Goal: Task Accomplishment & Management: Manage account settings

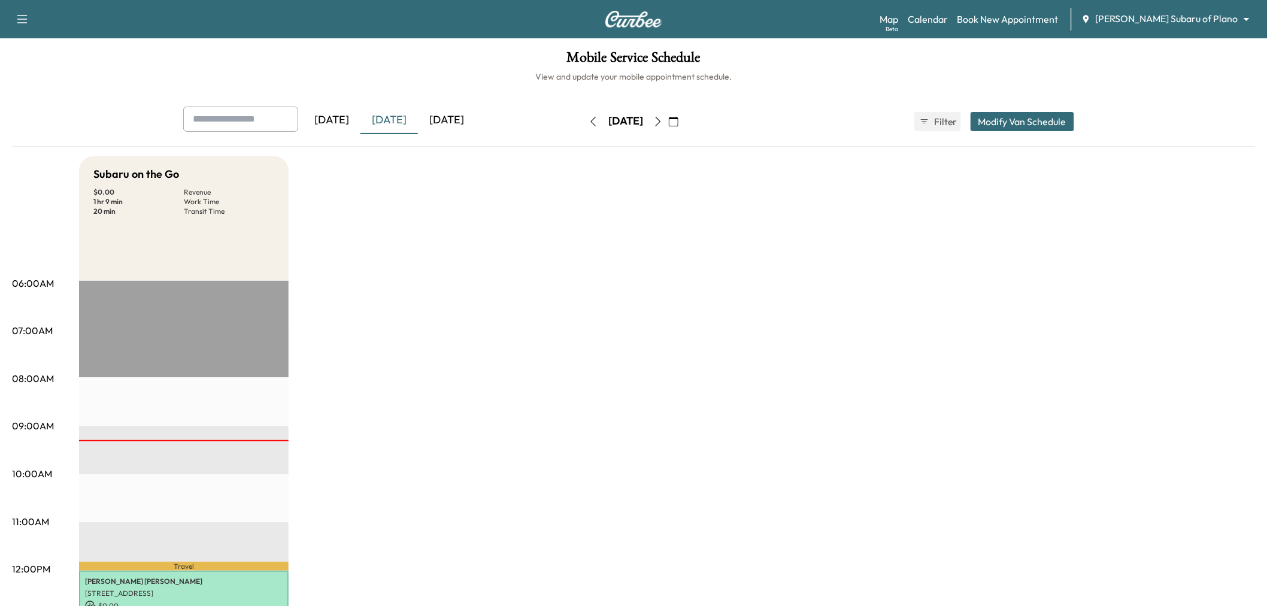
click at [663, 122] on icon "button" at bounding box center [658, 122] width 10 height 10
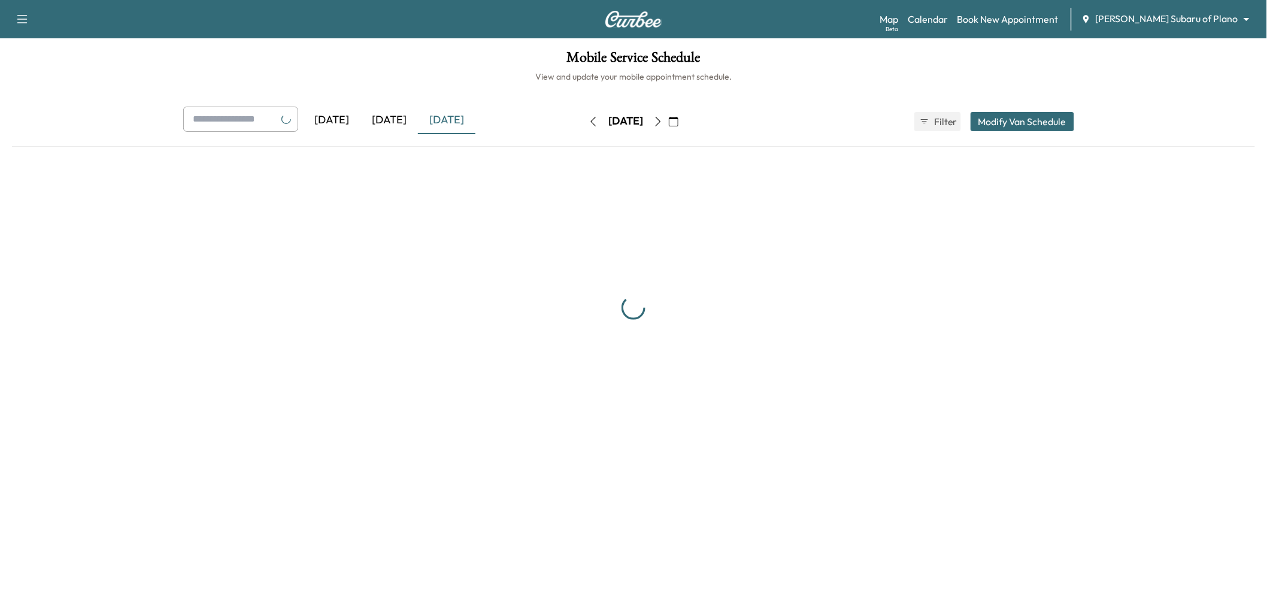
click at [684, 120] on button "button" at bounding box center [674, 121] width 20 height 19
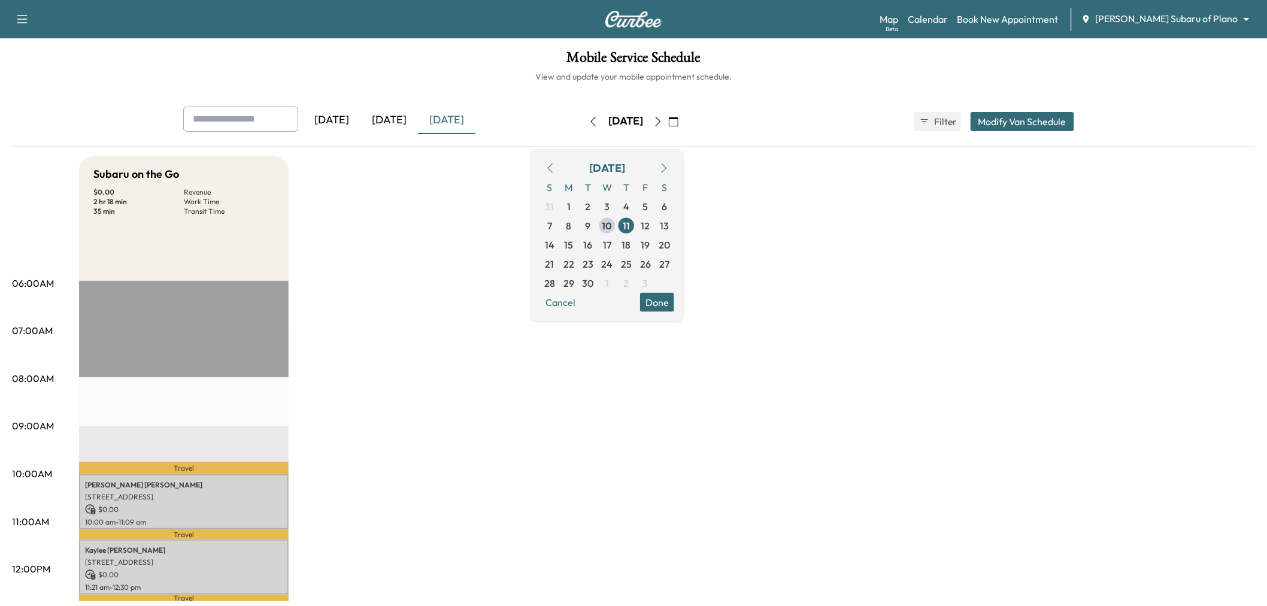
click at [663, 119] on icon "button" at bounding box center [658, 122] width 10 height 10
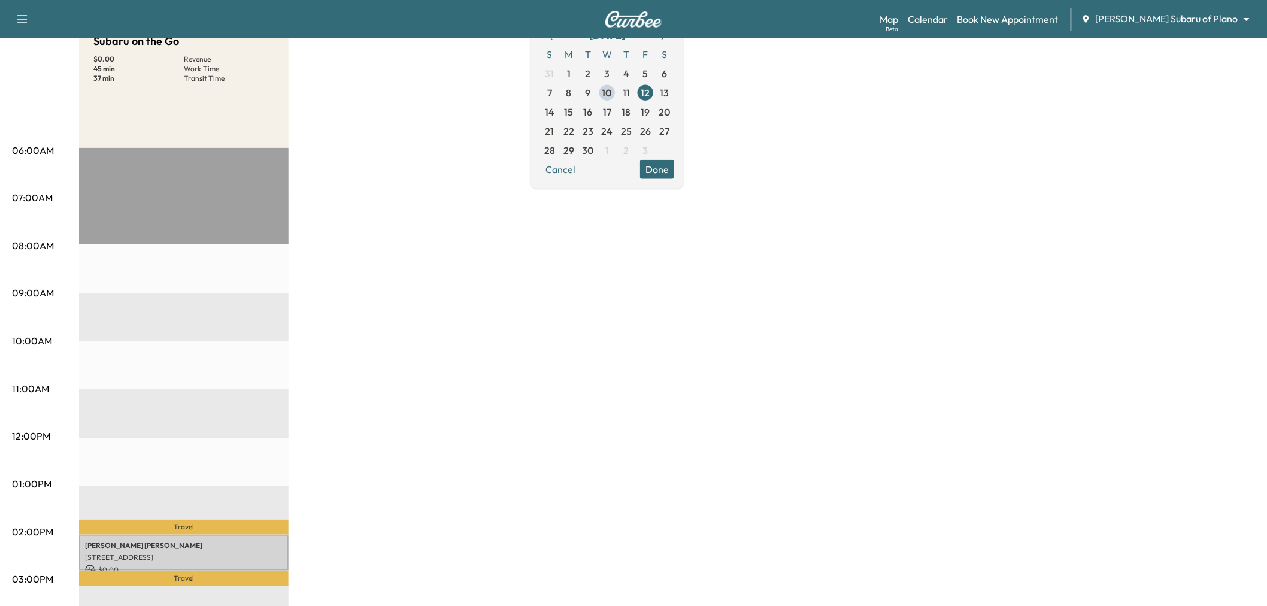
scroll to position [66, 0]
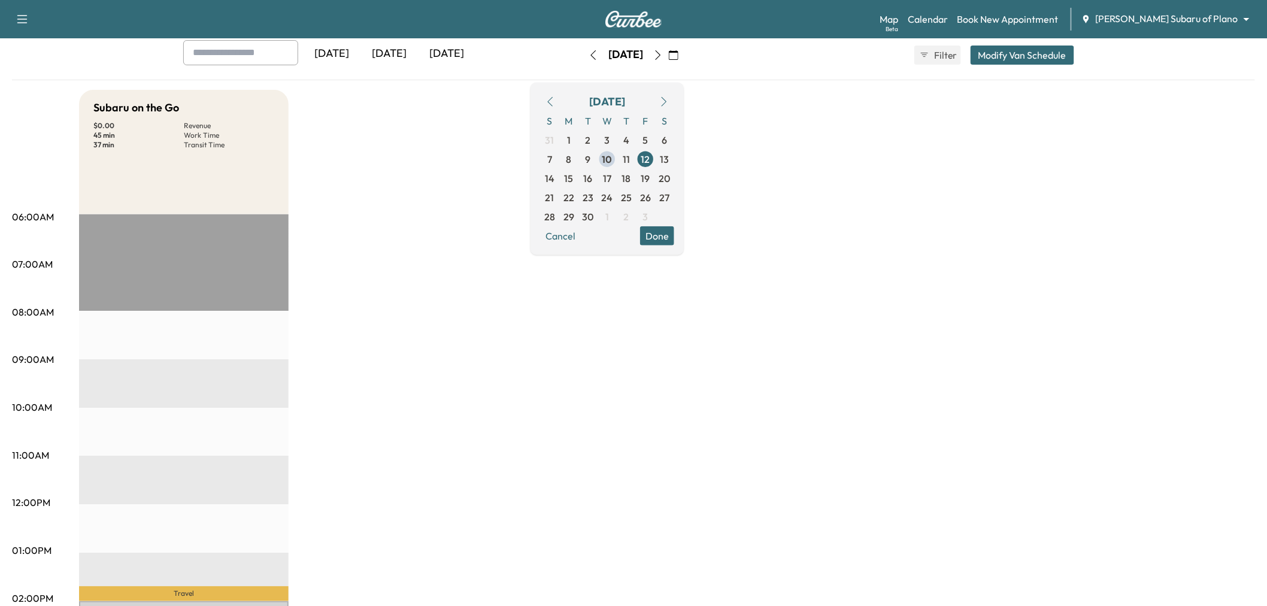
click at [420, 294] on div "Subaru on the Go $ 0.00 Revenue 45 min Work Time 37 min Transit Time Travel [PE…" at bounding box center [667, 539] width 1176 height 898
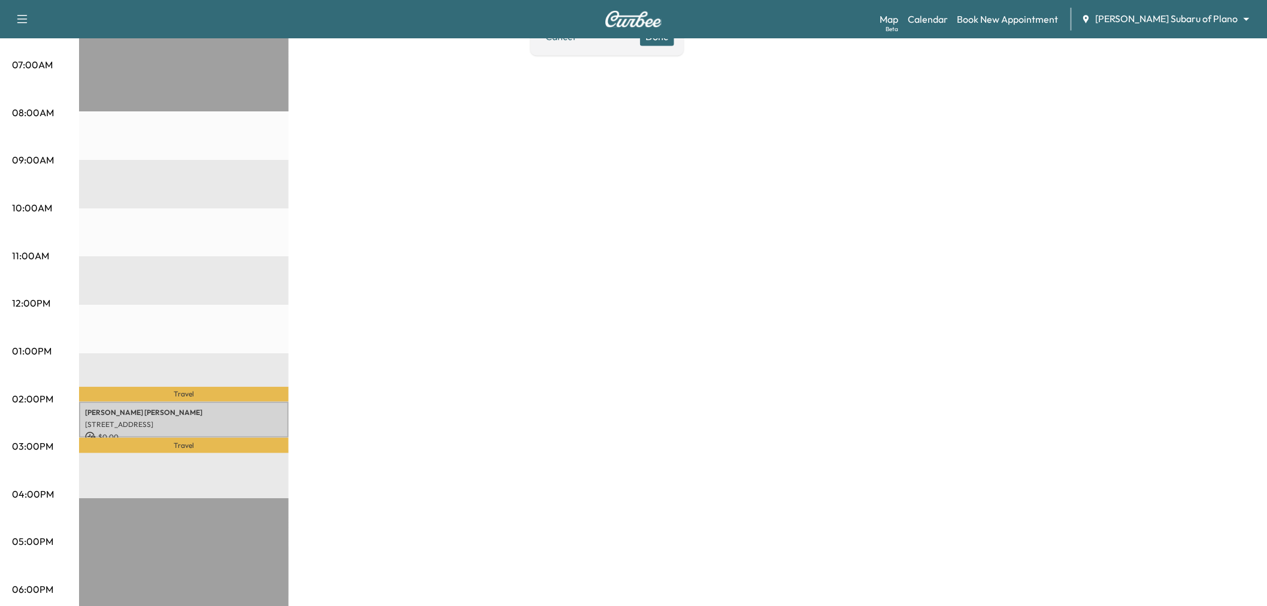
scroll to position [0, 0]
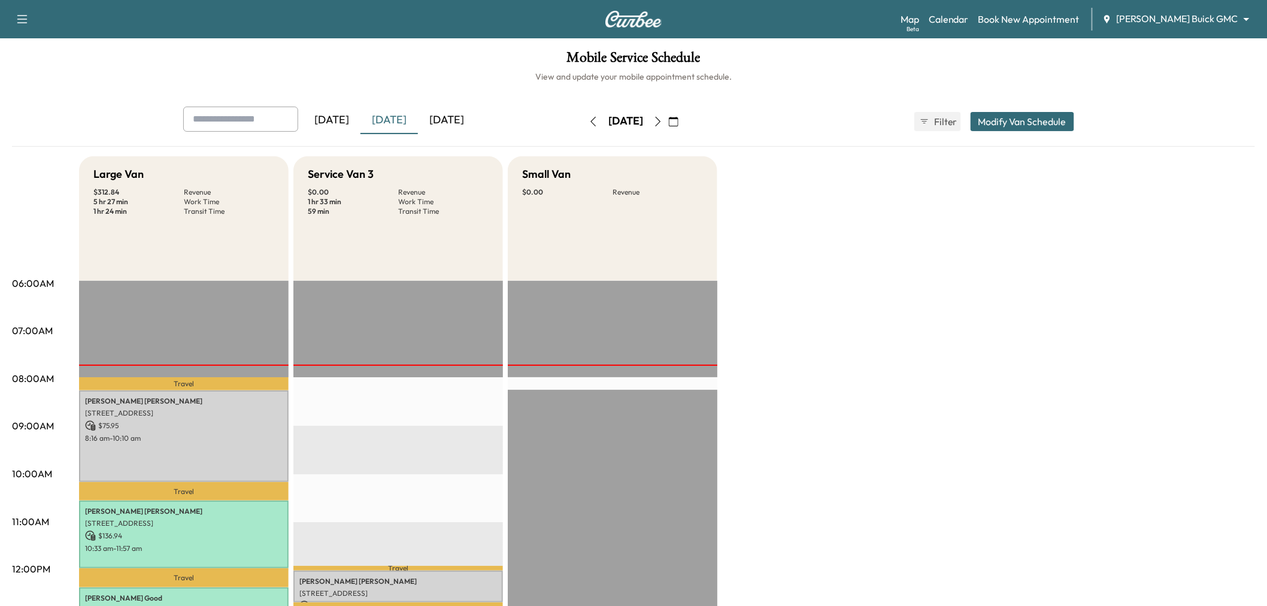
click at [668, 116] on button "button" at bounding box center [658, 121] width 20 height 19
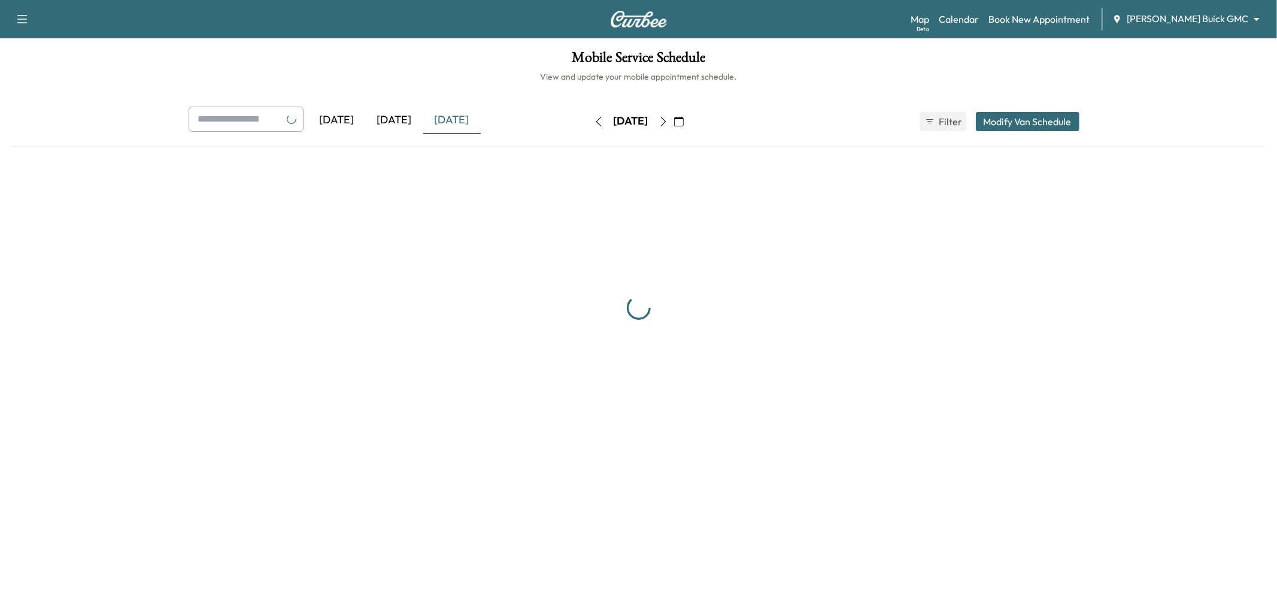
click at [674, 116] on button "button" at bounding box center [663, 121] width 20 height 19
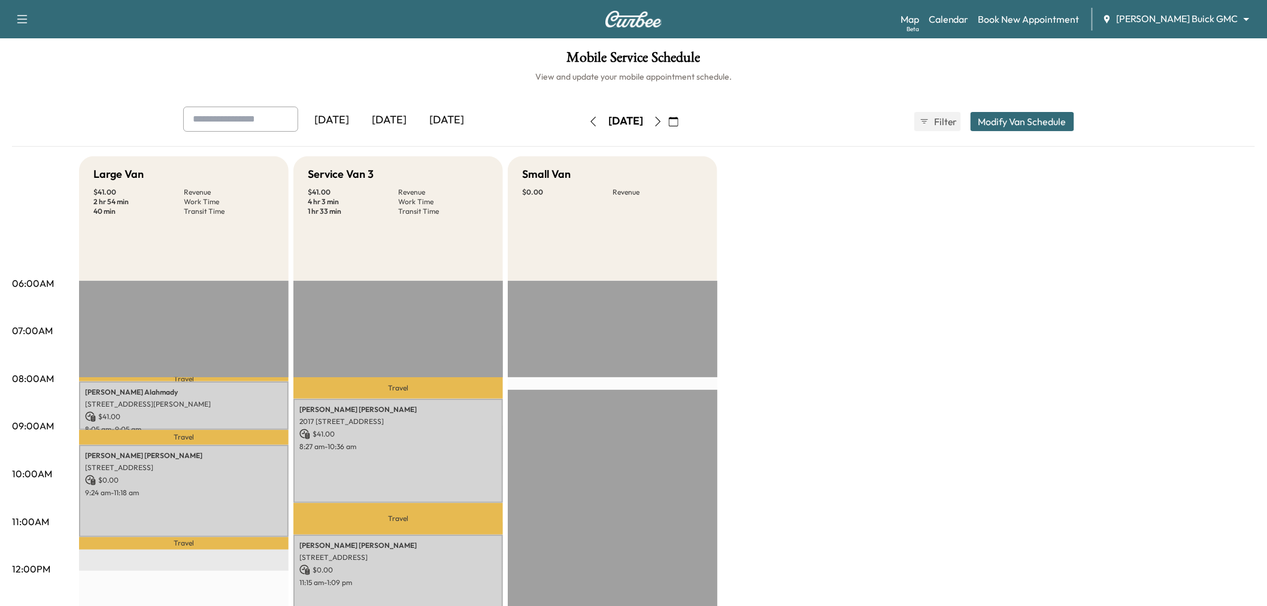
click at [895, 189] on div "Large Van $ 41.00 Revenue 2 hr 54 min Work Time 40 min Transit Time Travel [PER…" at bounding box center [667, 605] width 1176 height 898
click at [1020, 112] on button "Modify Van Schedule" at bounding box center [1023, 121] width 104 height 19
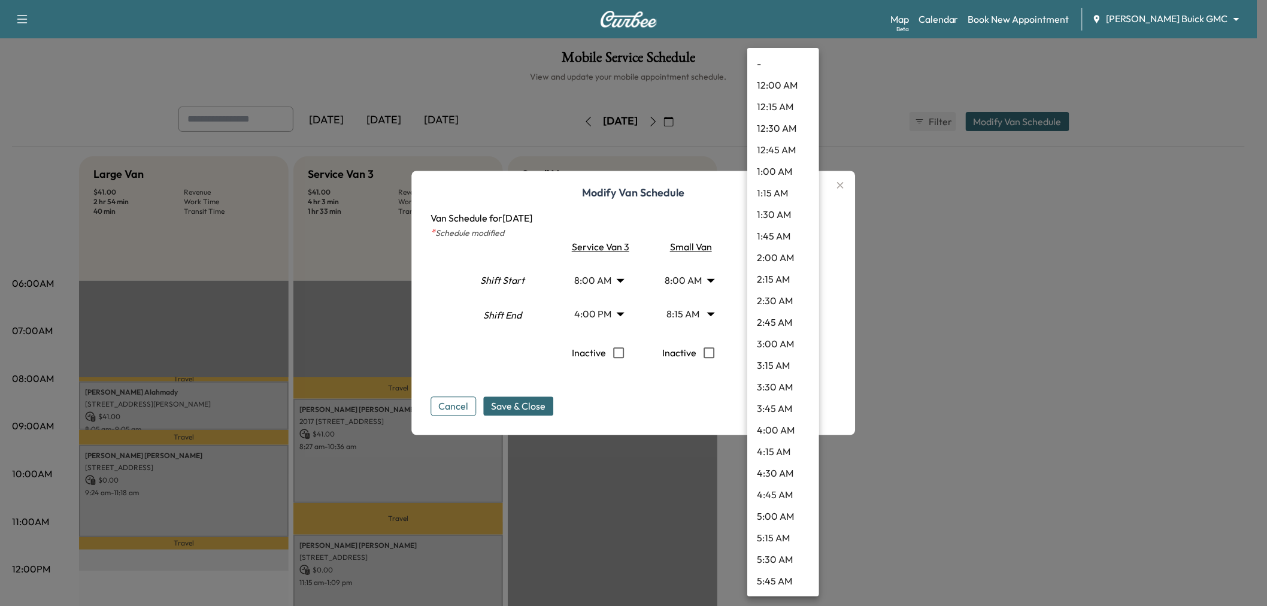
click at [780, 314] on body "Support Log Out Map Beta Calendar Book New Appointment [PERSON_NAME] Buick GMC …" at bounding box center [633, 303] width 1267 height 606
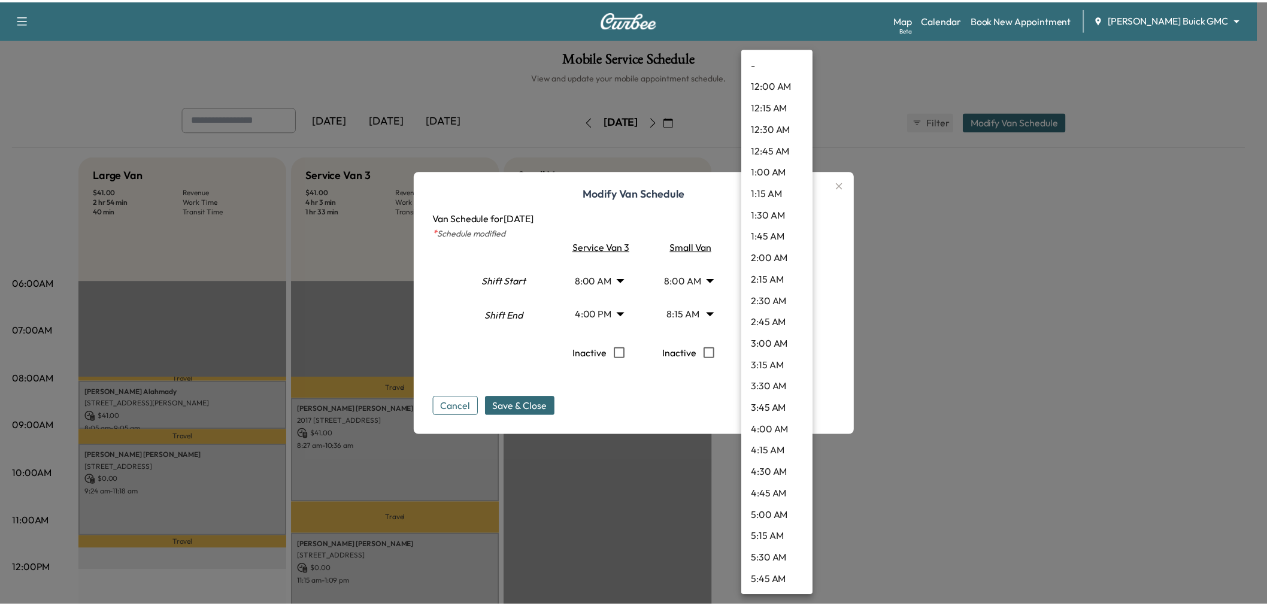
scroll to position [1141, 0]
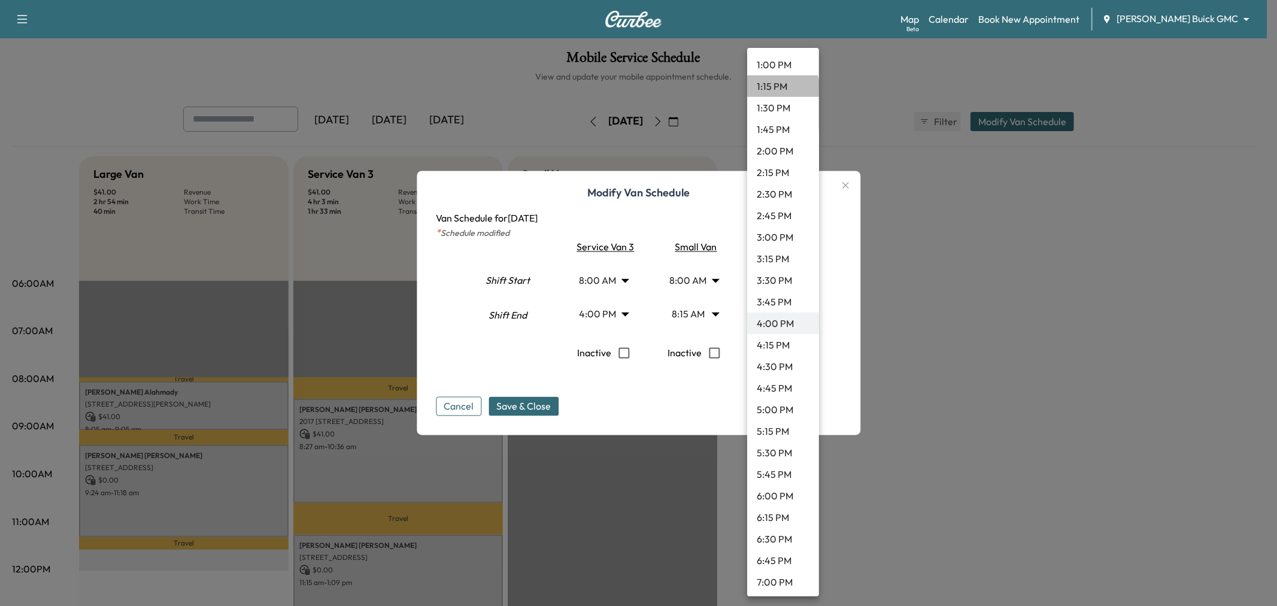
click at [782, 89] on li "1:15 PM" at bounding box center [783, 86] width 72 height 22
type input "*****"
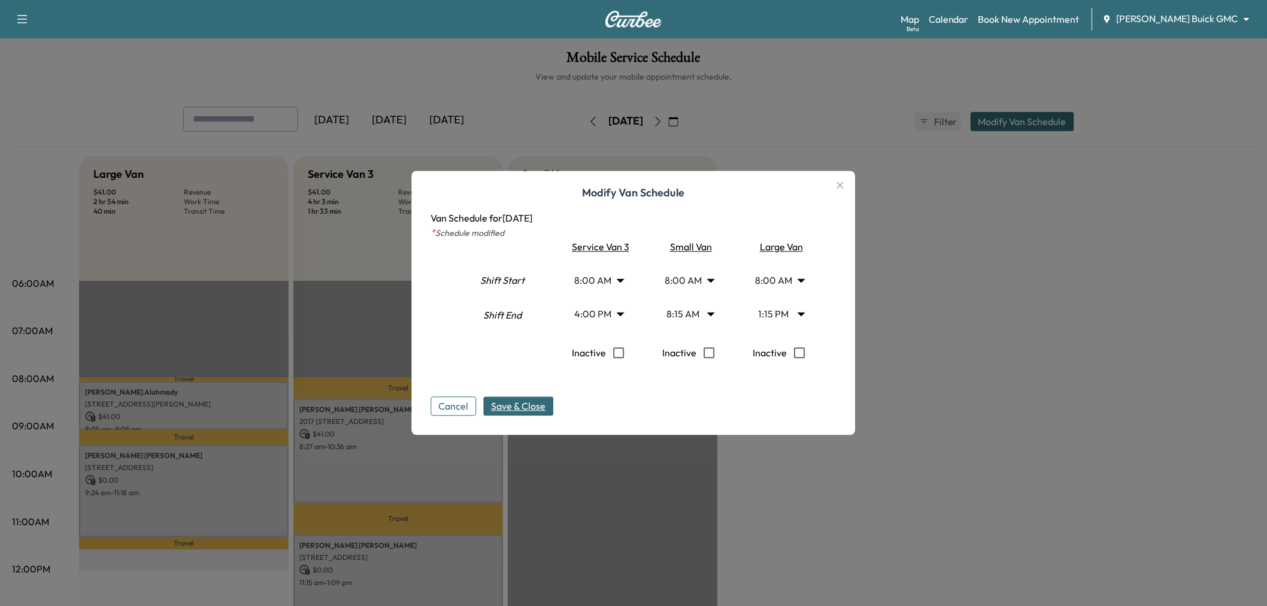
click at [543, 399] on span "Save & Close" at bounding box center [519, 406] width 54 height 14
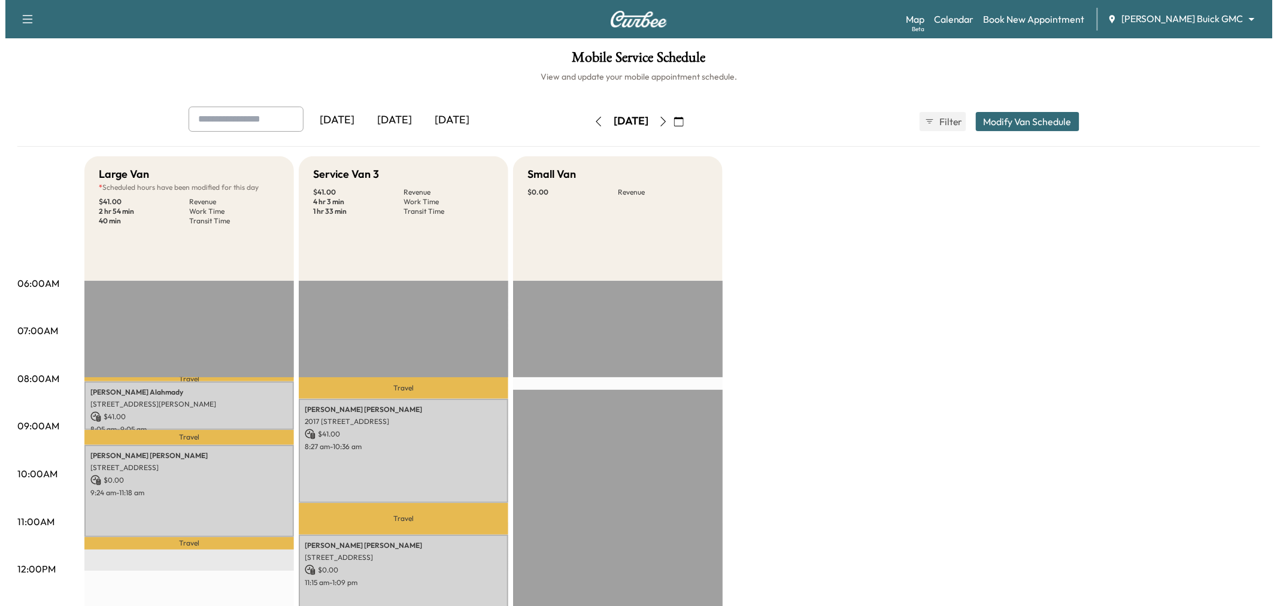
scroll to position [199, 0]
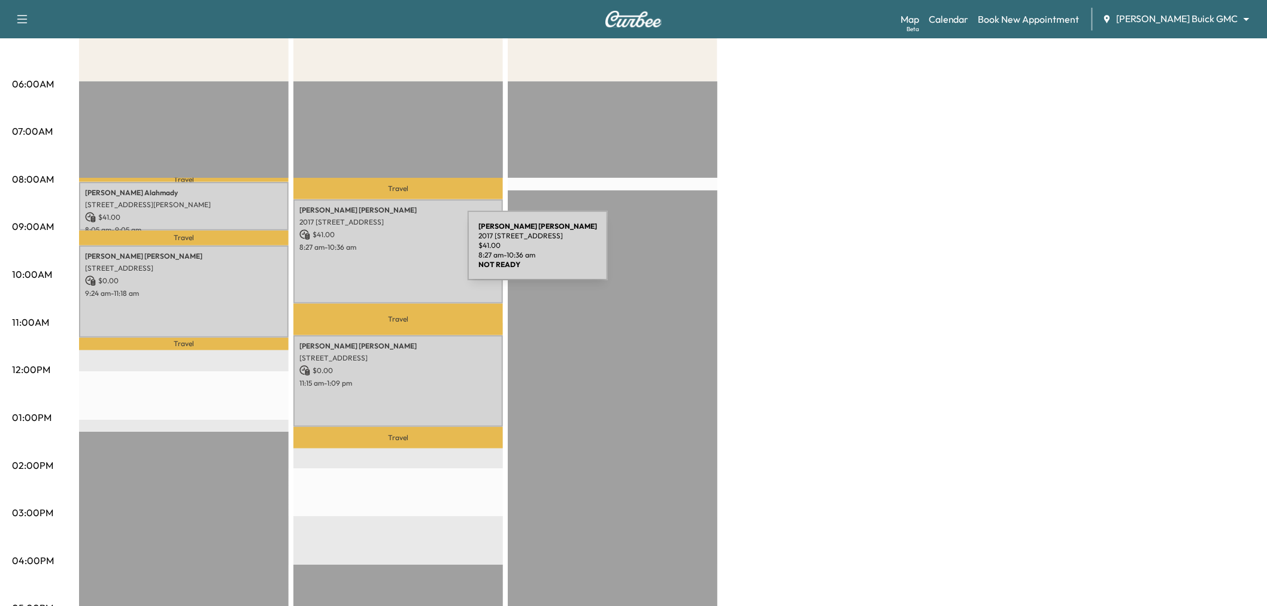
click at [379, 253] on div "Eric Winkler 2017 Almassera Drive, Little Elm, TX 75068, US $ 41.00 8:27 am - 1…" at bounding box center [398, 251] width 210 height 104
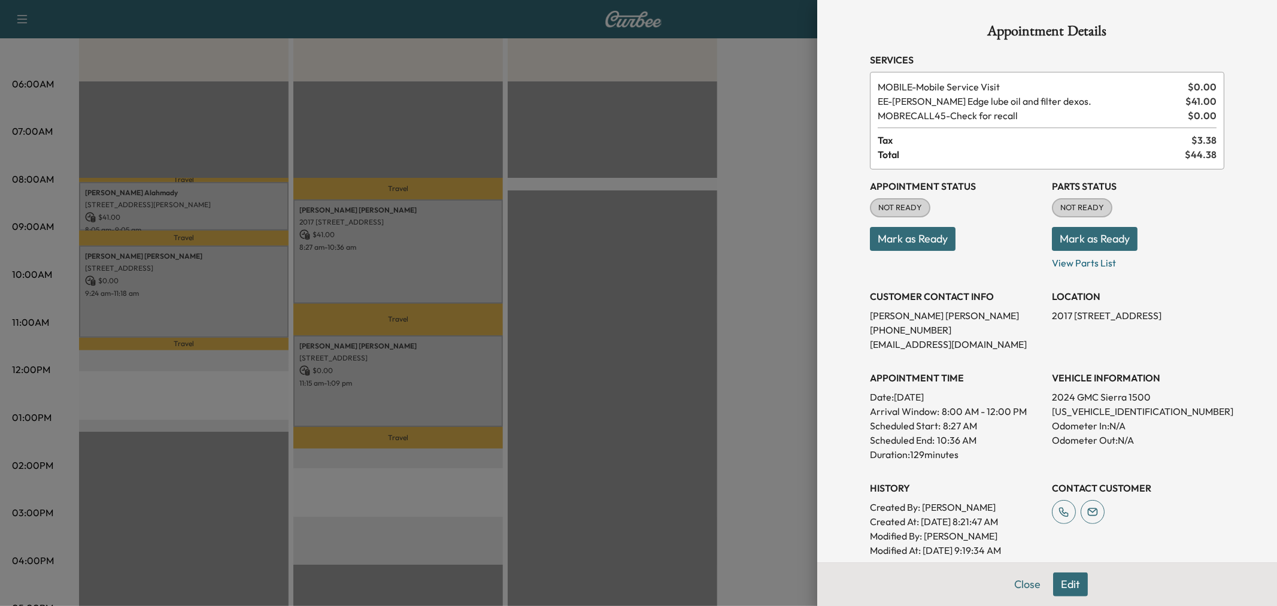
scroll to position [66, 0]
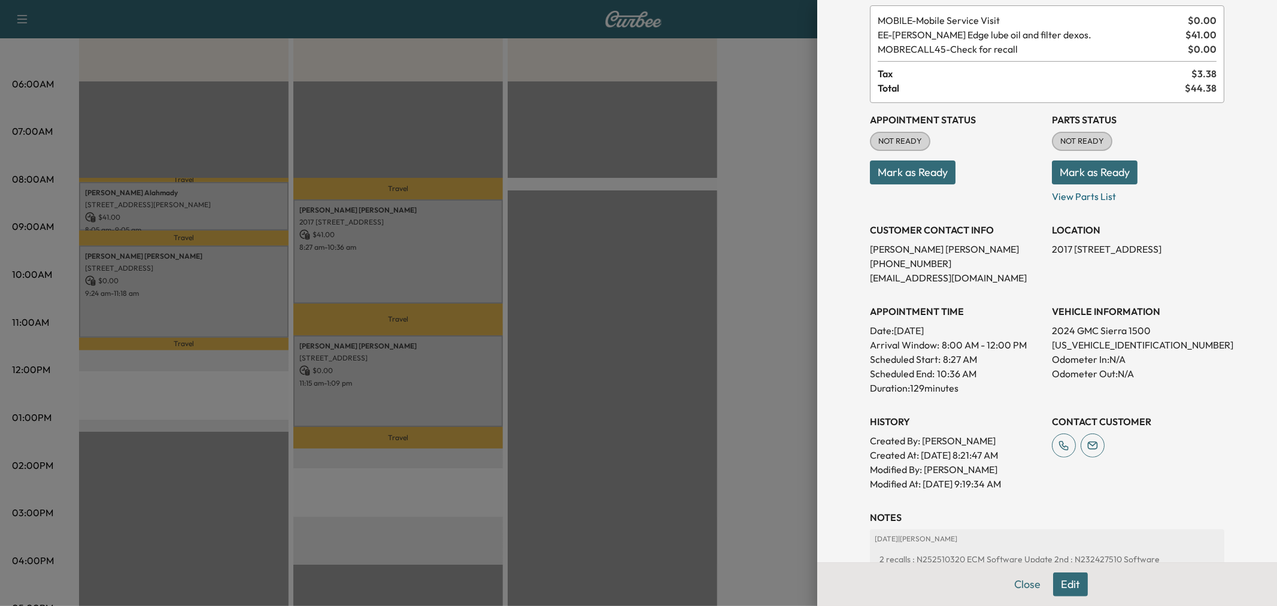
click at [637, 386] on div at bounding box center [638, 303] width 1277 height 606
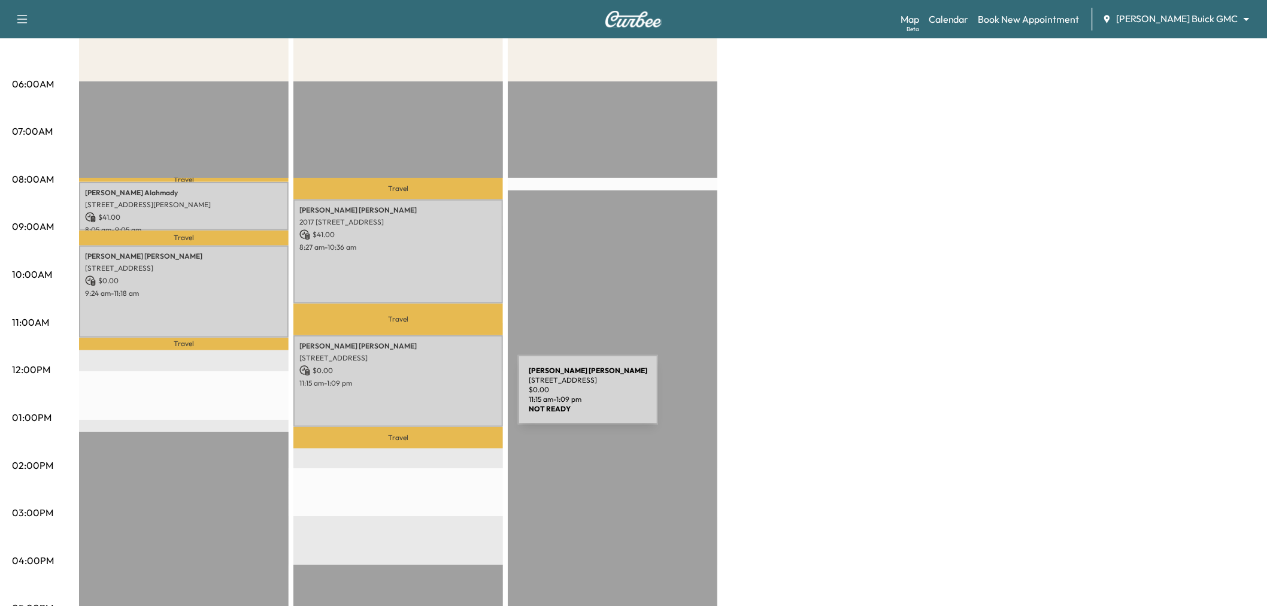
click at [428, 397] on div "Susan Tillery 1204 ELMHURST LN, FLOWER MOUND, TX 75028, USA $ 0.00 11:15 am - 1…" at bounding box center [398, 381] width 210 height 92
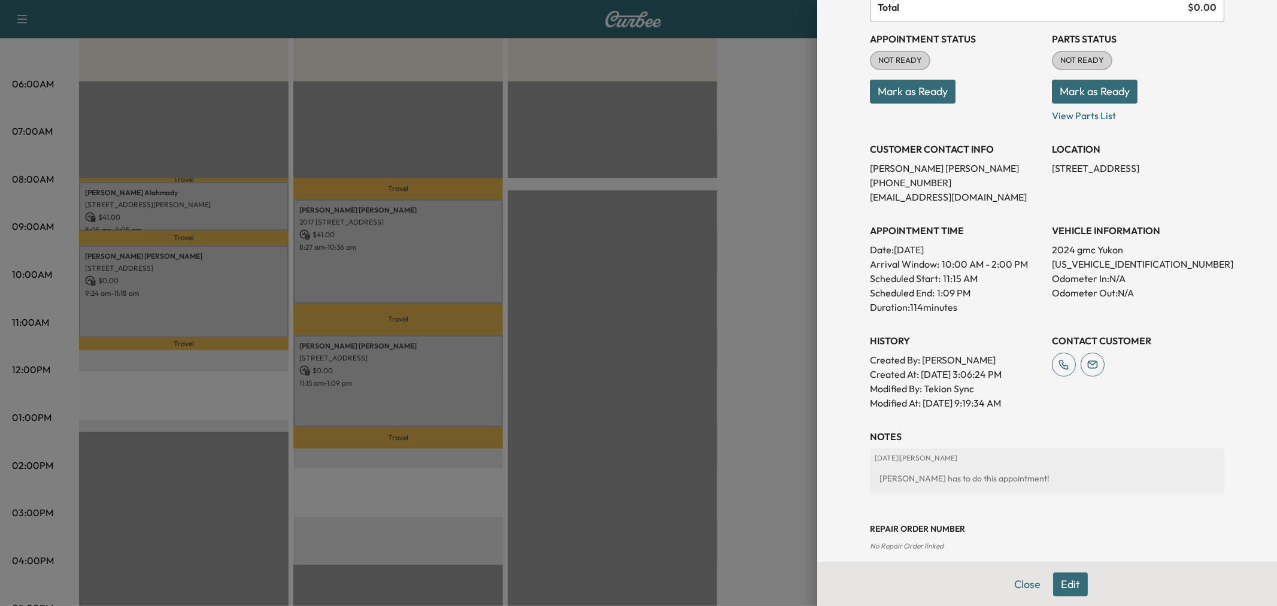
scroll to position [0, 0]
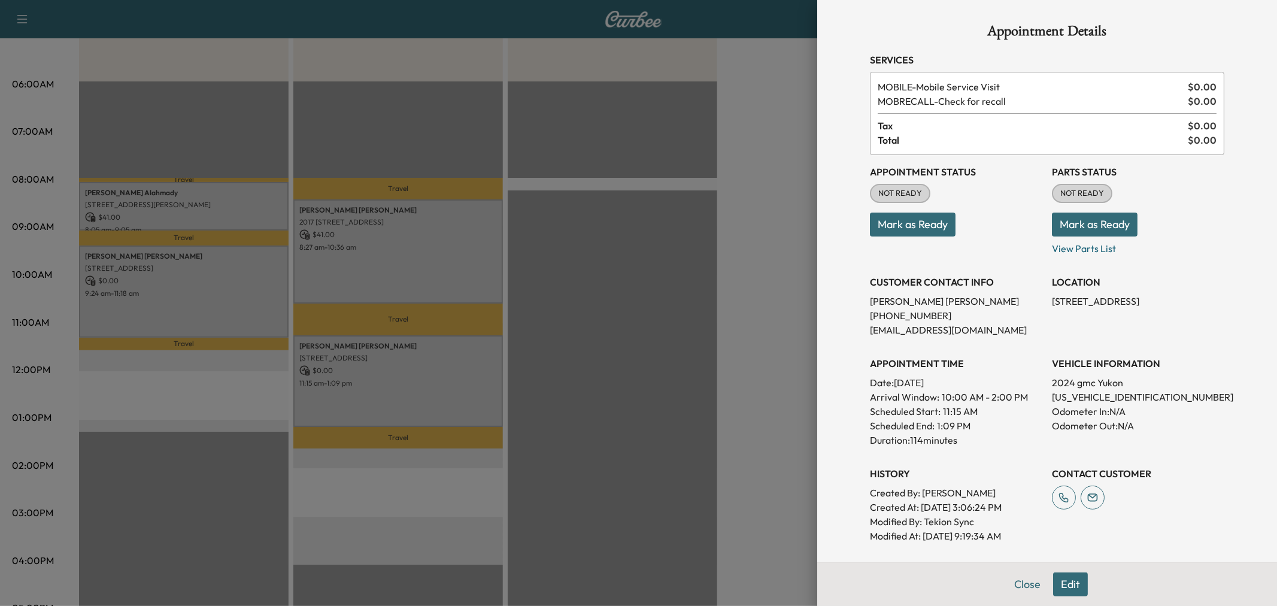
click at [777, 314] on div at bounding box center [638, 303] width 1277 height 606
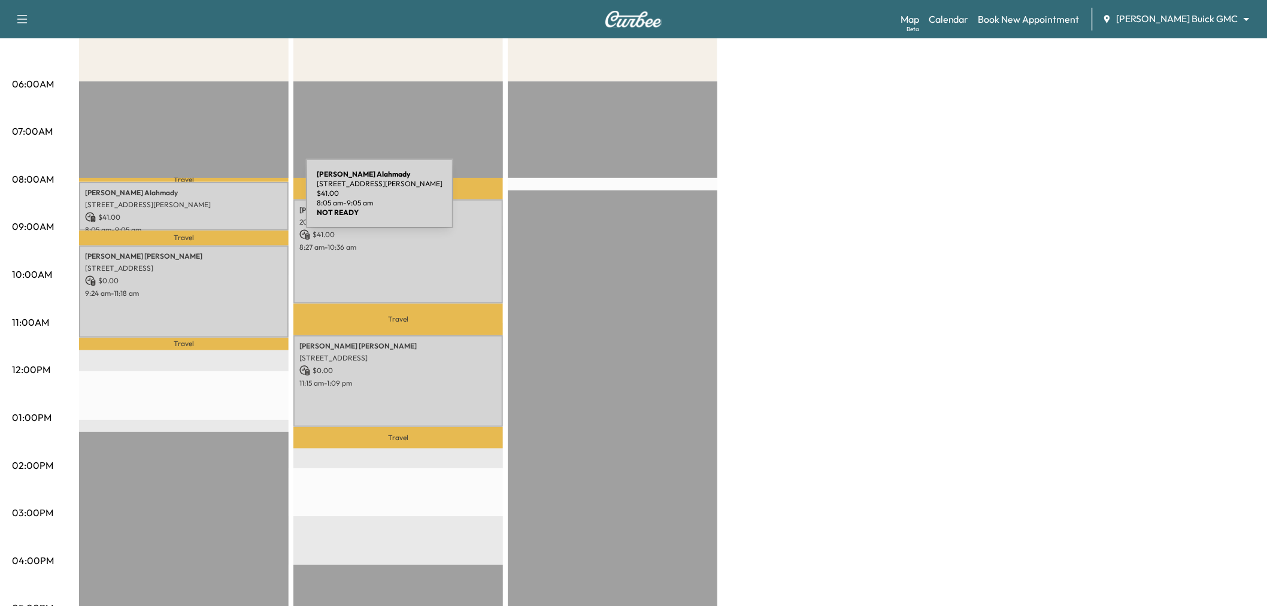
click at [216, 201] on p "5521 Roland Dr, Plano, TX 75093, USA" at bounding box center [184, 205] width 198 height 10
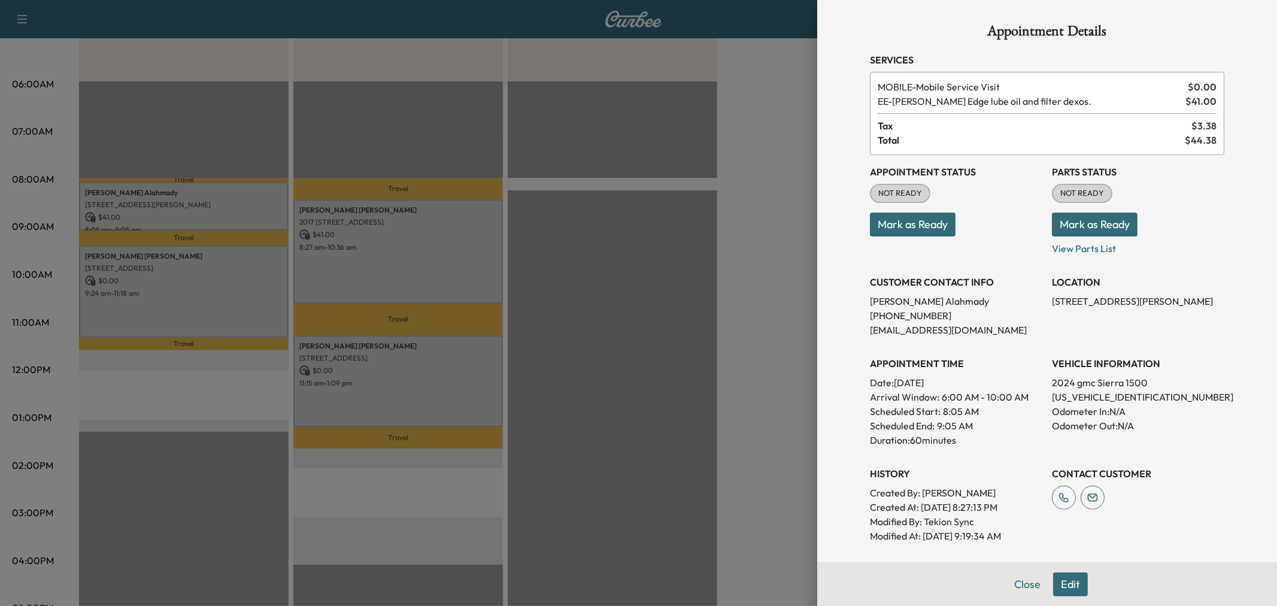
click at [149, 301] on div at bounding box center [638, 303] width 1277 height 606
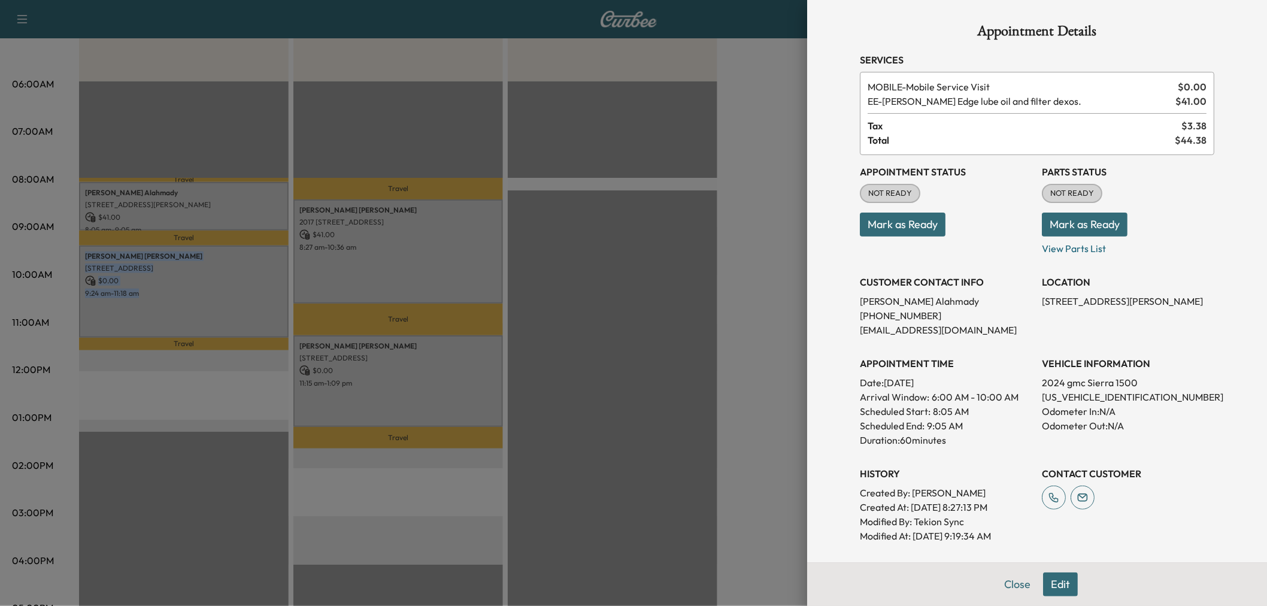
click at [149, 301] on div "Jeff Passmore 6502 WICKERWOOD DR, DALLAS, TX 75248, USA $ 0.00 9:24 am - 11:18 …" at bounding box center [184, 292] width 210 height 92
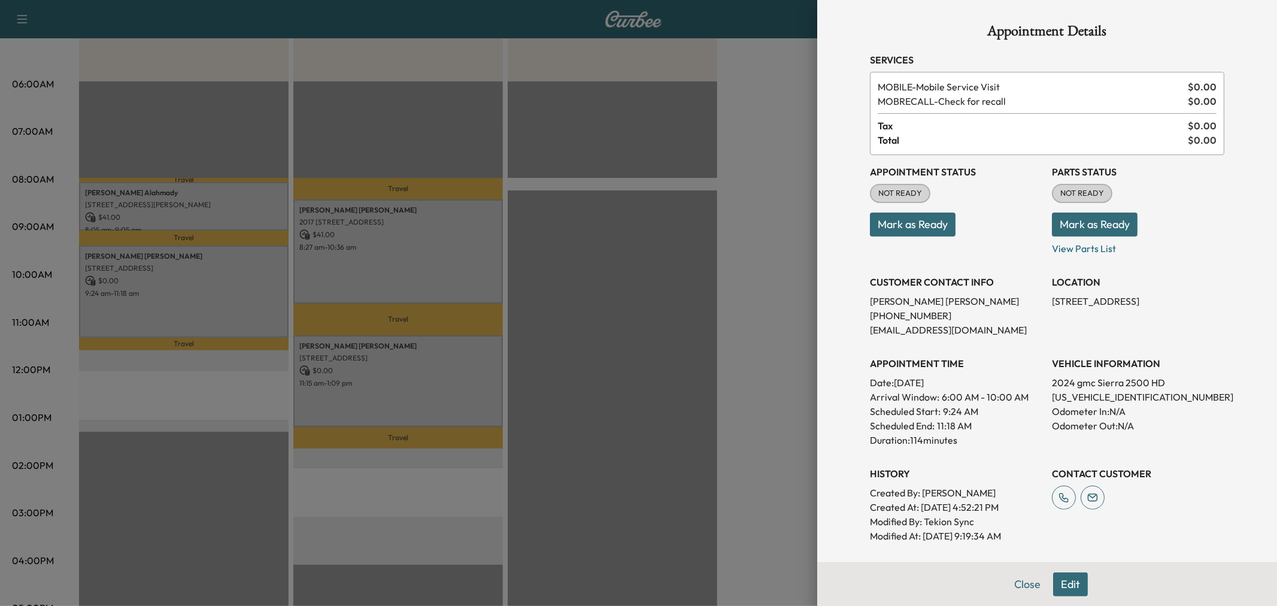
click at [735, 305] on div at bounding box center [638, 303] width 1277 height 606
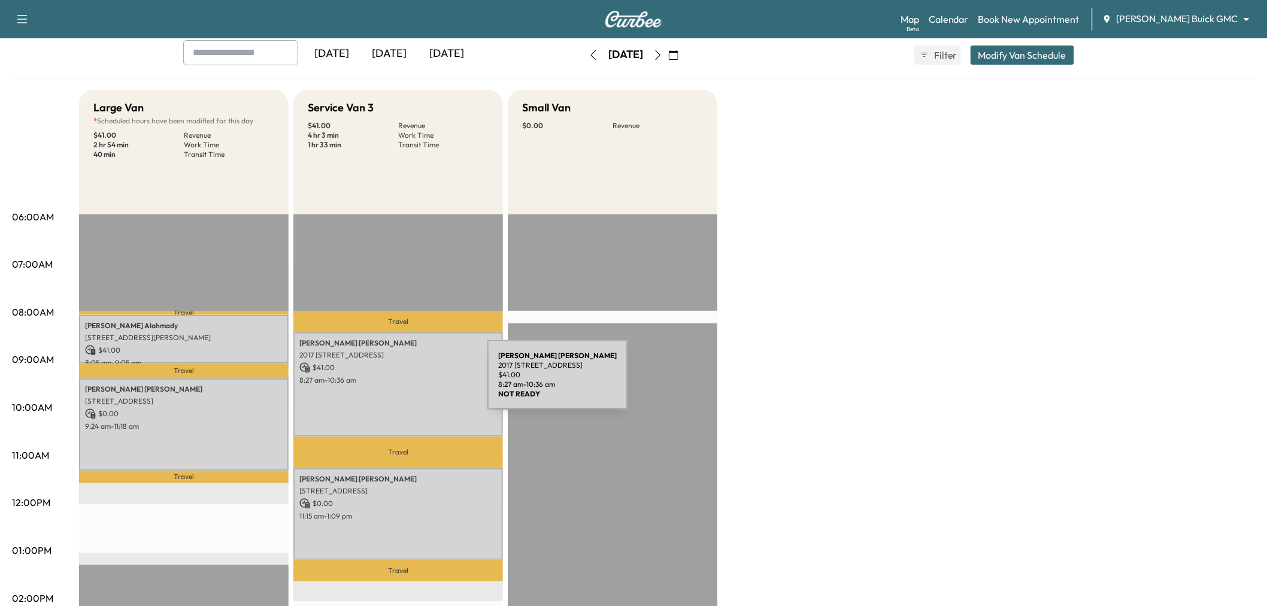
scroll to position [133, 0]
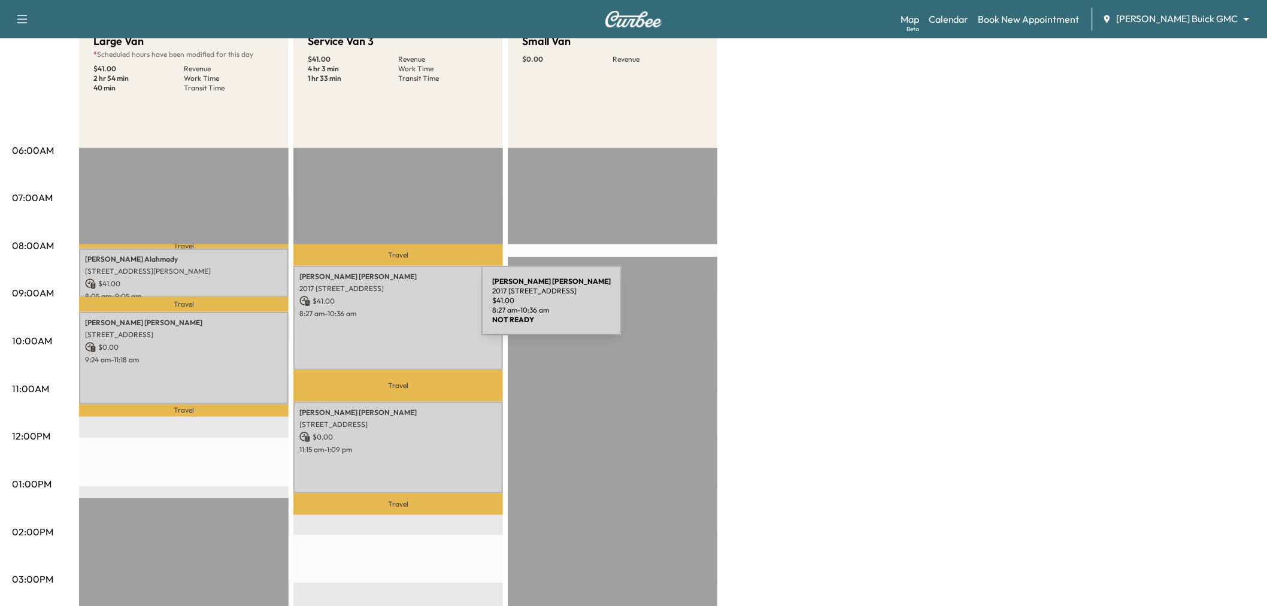
click at [392, 309] on p "8:27 am - 10:36 am" at bounding box center [398, 314] width 198 height 10
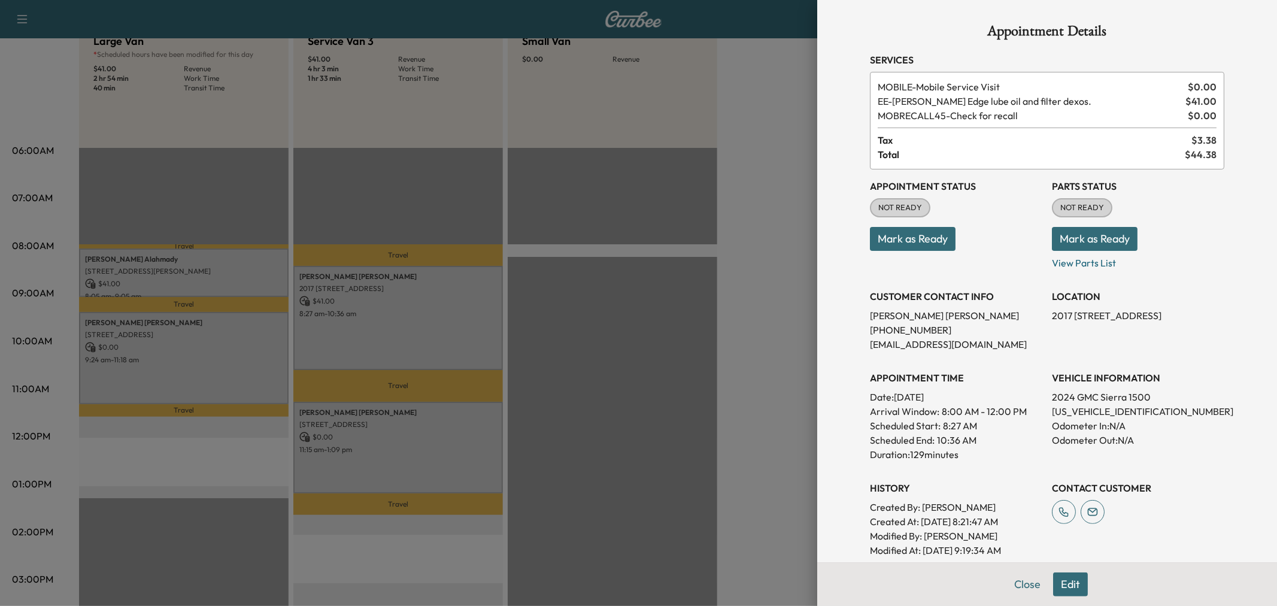
click at [392, 314] on div at bounding box center [638, 303] width 1277 height 606
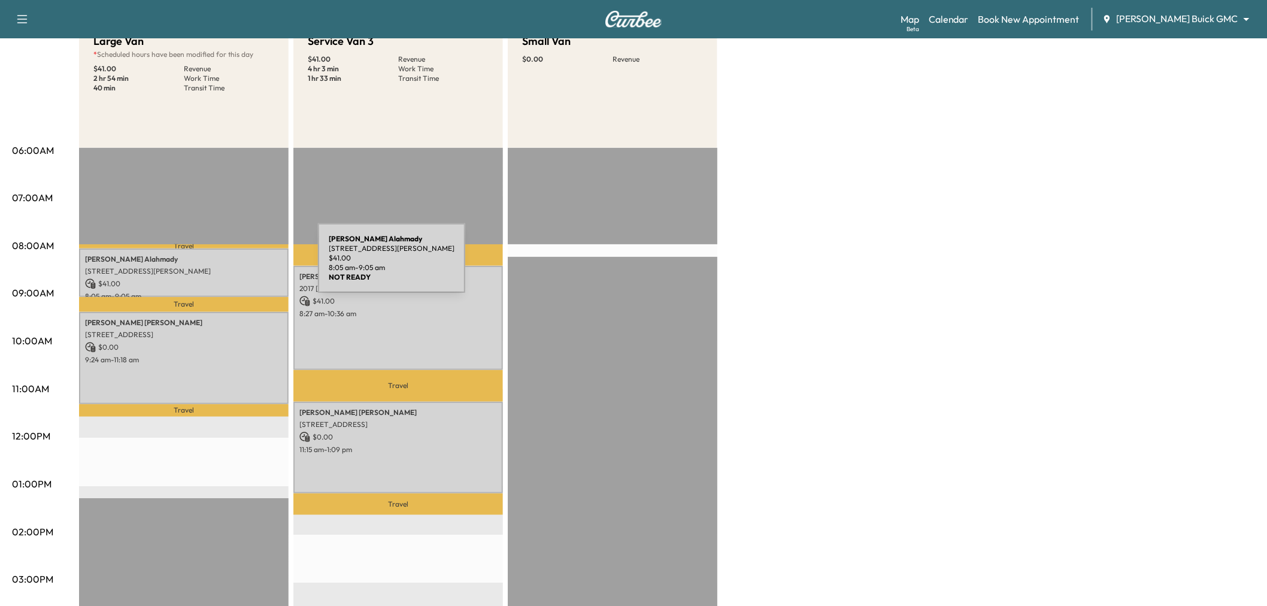
click at [224, 262] on div "Omar Alahmady 5521 Roland Dr, Plano, TX 75093, USA $ 41.00 8:05 am - 9:05 am" at bounding box center [184, 273] width 210 height 49
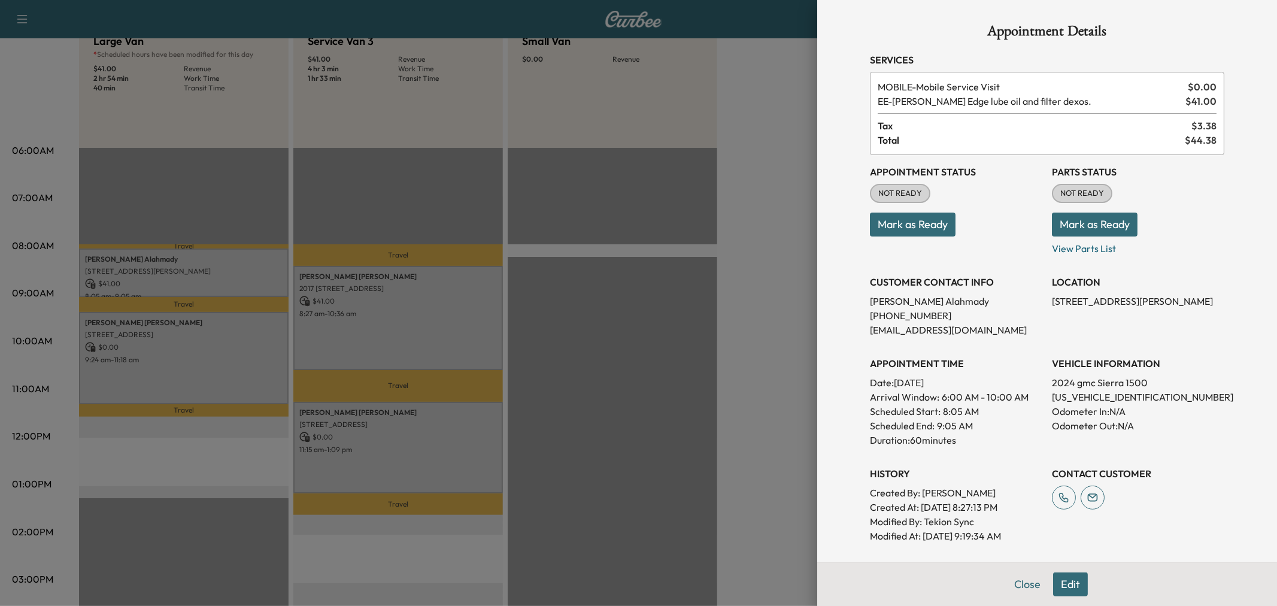
click at [224, 262] on div at bounding box center [638, 303] width 1277 height 606
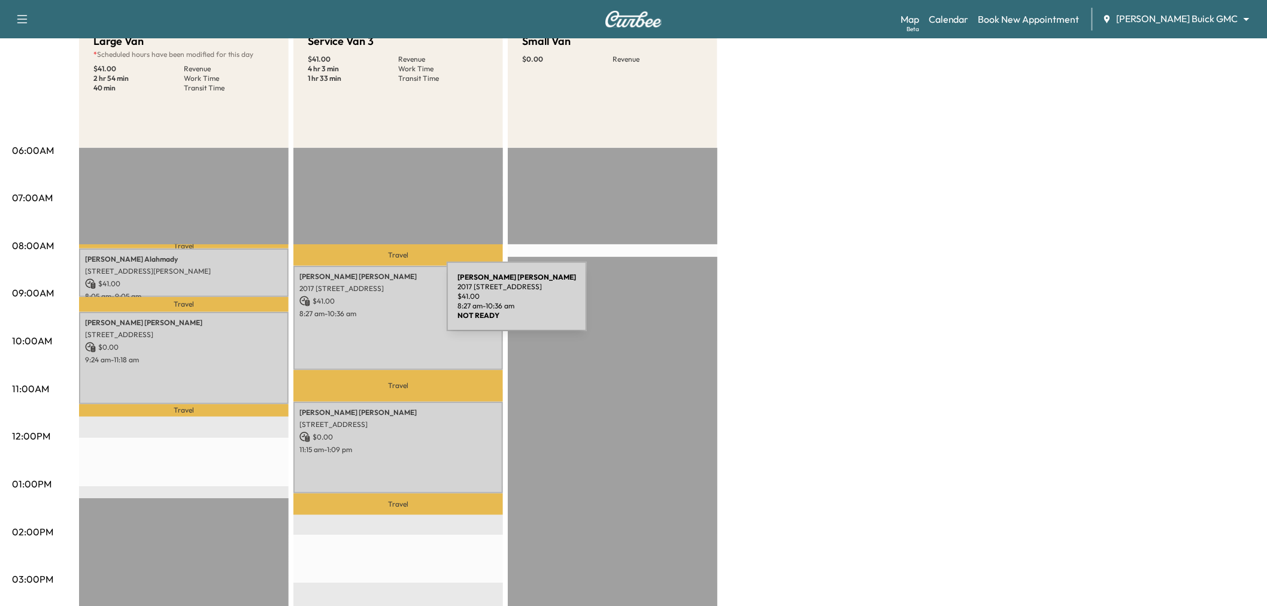
click at [372, 310] on p "8:27 am - 10:36 am" at bounding box center [398, 314] width 198 height 10
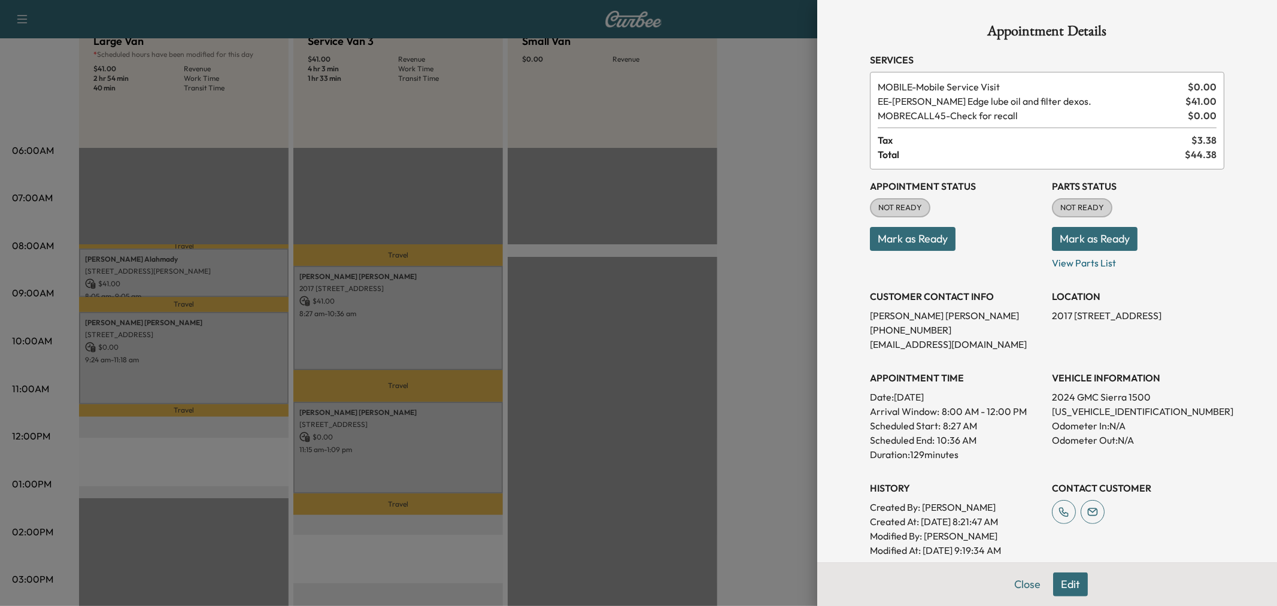
click at [372, 310] on div at bounding box center [638, 303] width 1277 height 606
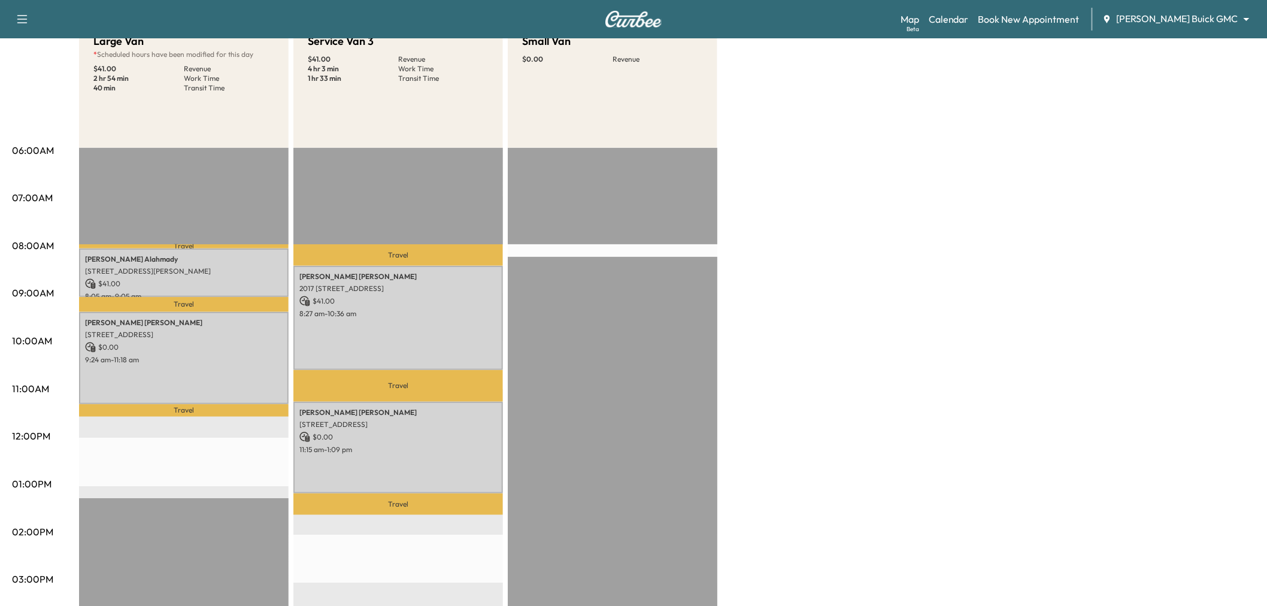
scroll to position [66, 0]
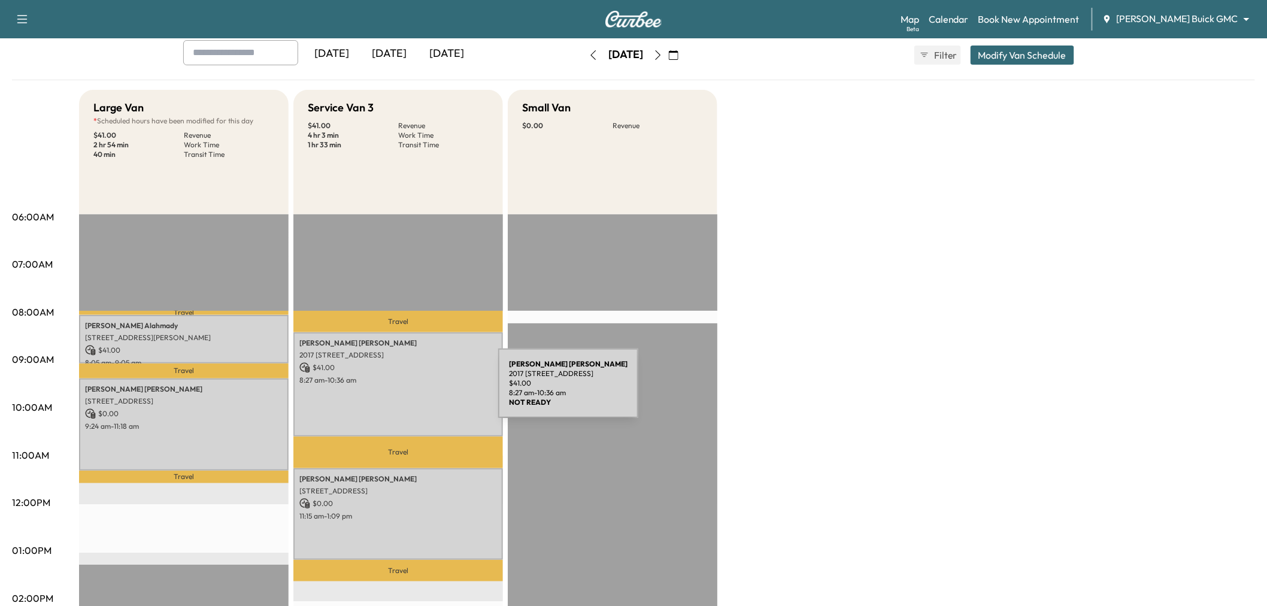
click at [408, 390] on div "Eric Winkler 2017 Almassera Drive, Little Elm, TX 75068, US $ 41.00 8:27 am - 1…" at bounding box center [398, 384] width 210 height 104
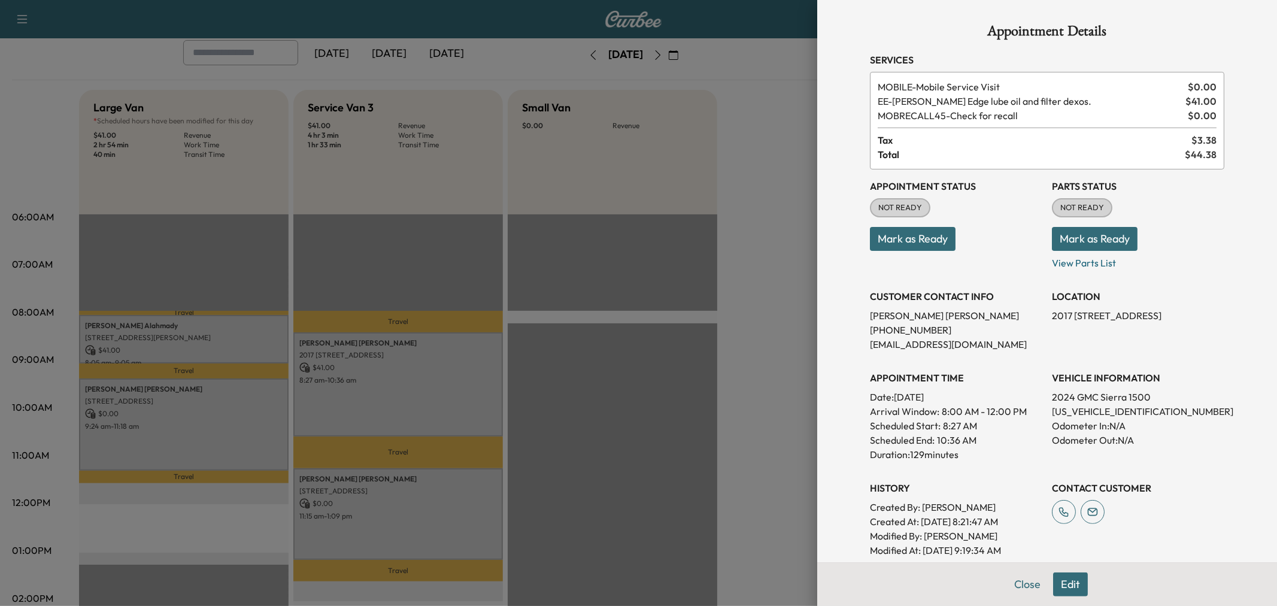
click at [408, 390] on div at bounding box center [638, 303] width 1277 height 606
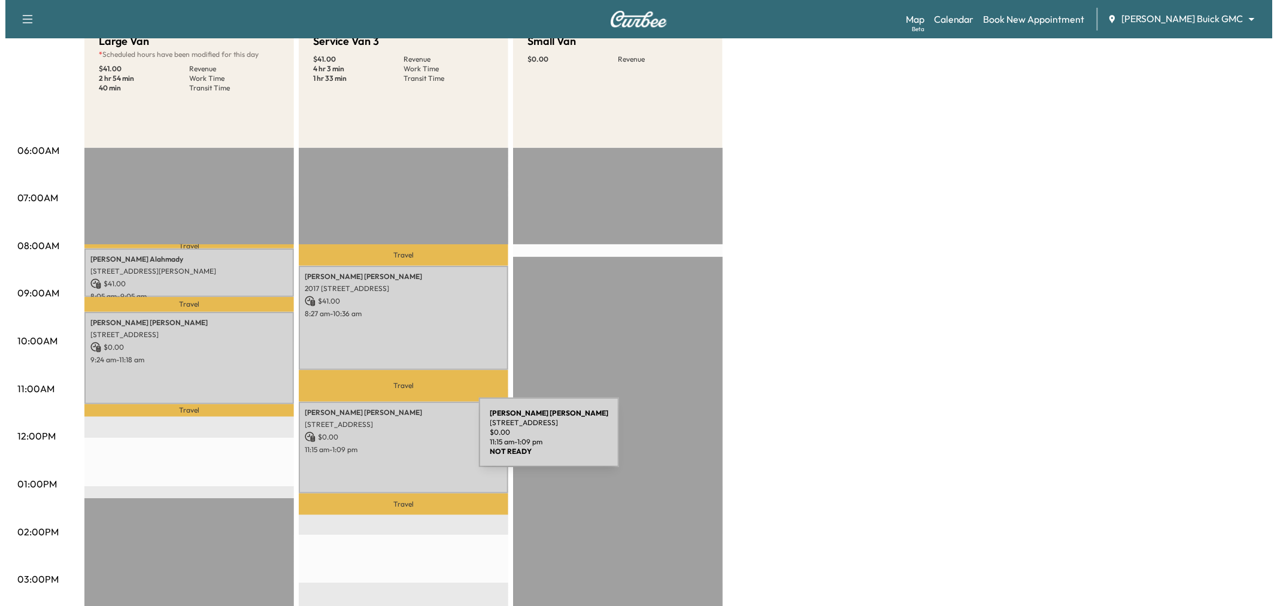
scroll to position [199, 0]
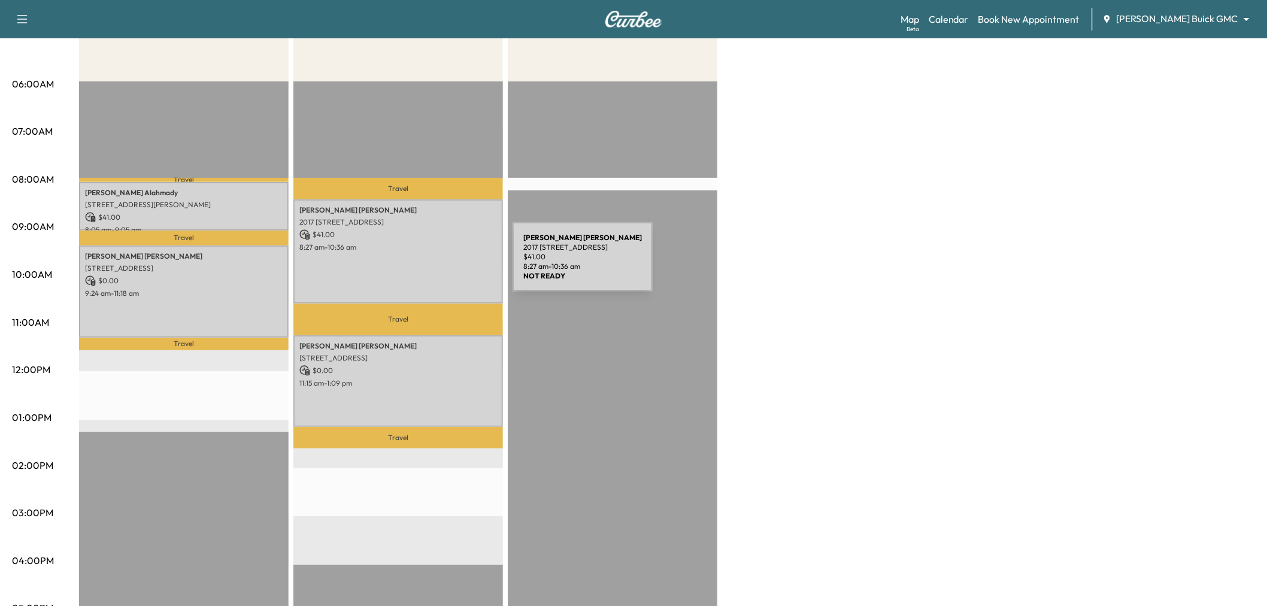
click at [423, 264] on div "Eric Winkler 2017 Almassera Drive, Little Elm, TX 75068, US $ 41.00 8:27 am - 1…" at bounding box center [398, 251] width 210 height 104
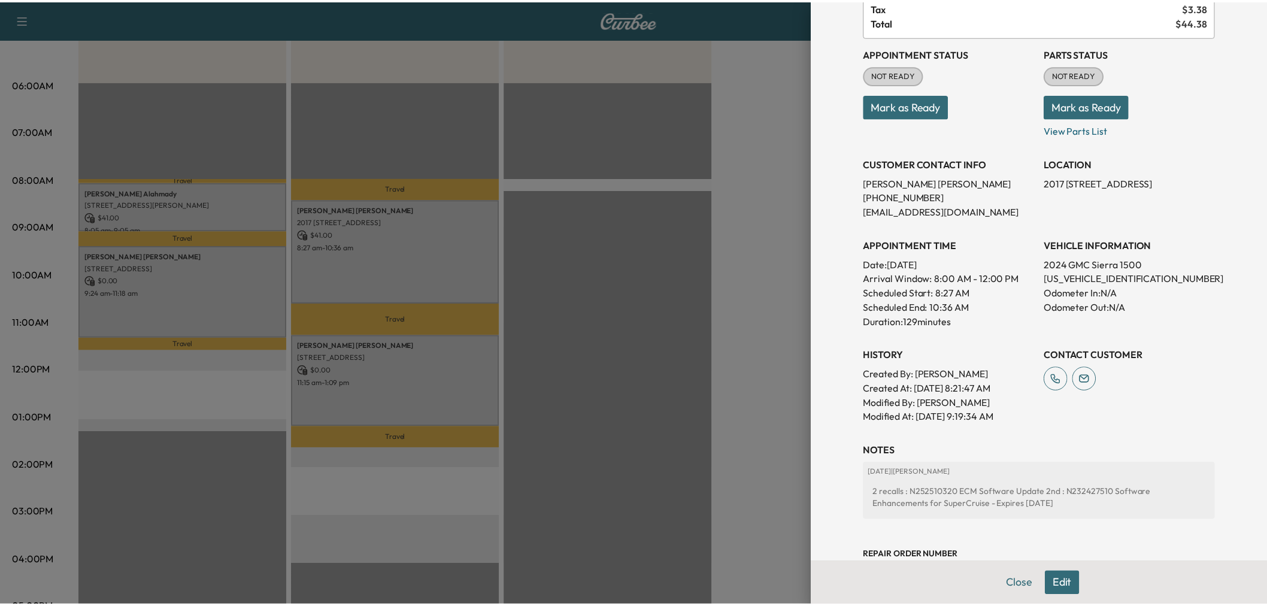
scroll to position [0, 0]
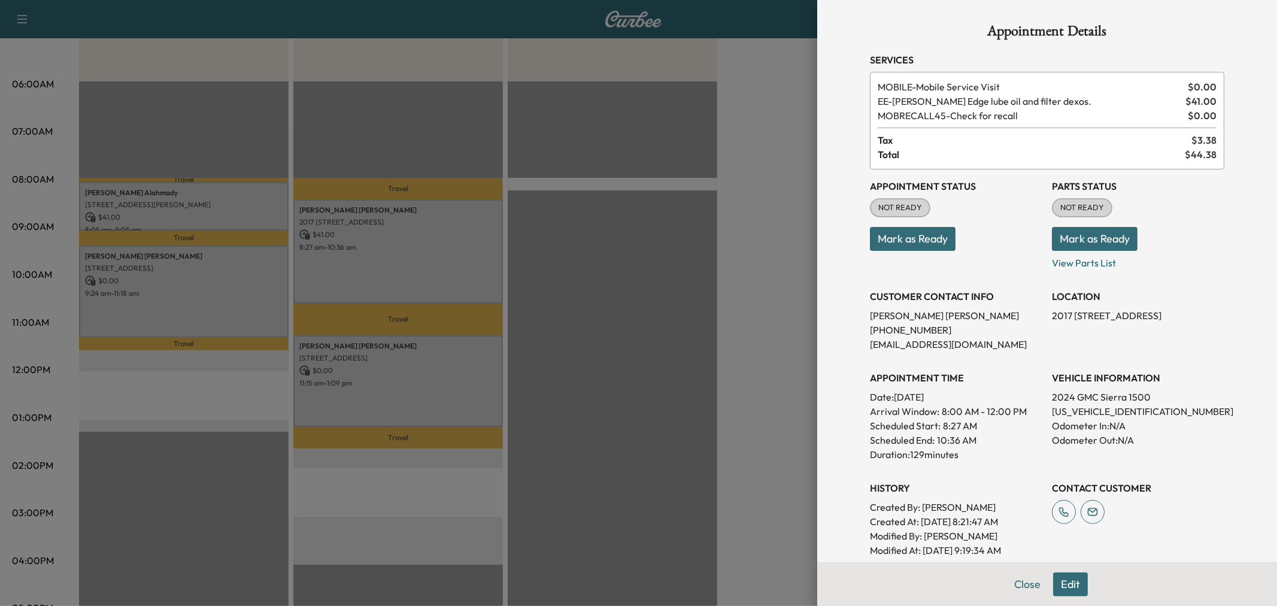
click at [613, 355] on div at bounding box center [638, 303] width 1277 height 606
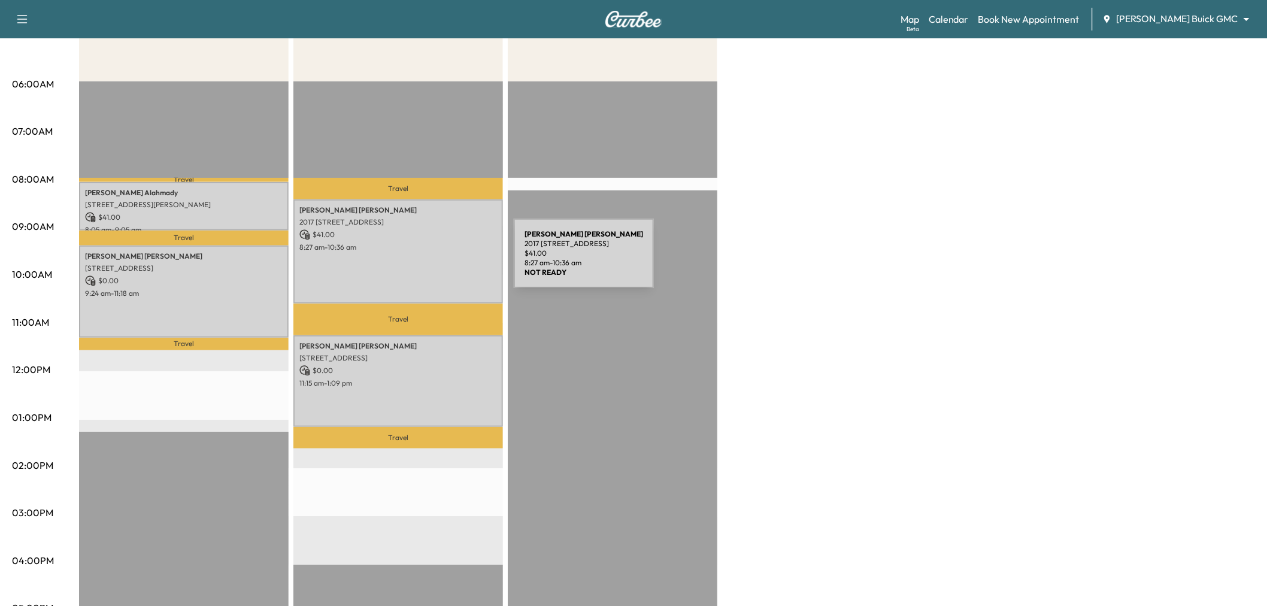
click at [424, 260] on div "Eric Winkler 2017 Almassera Drive, Little Elm, TX 75068, US $ 41.00 8:27 am - 1…" at bounding box center [398, 251] width 210 height 104
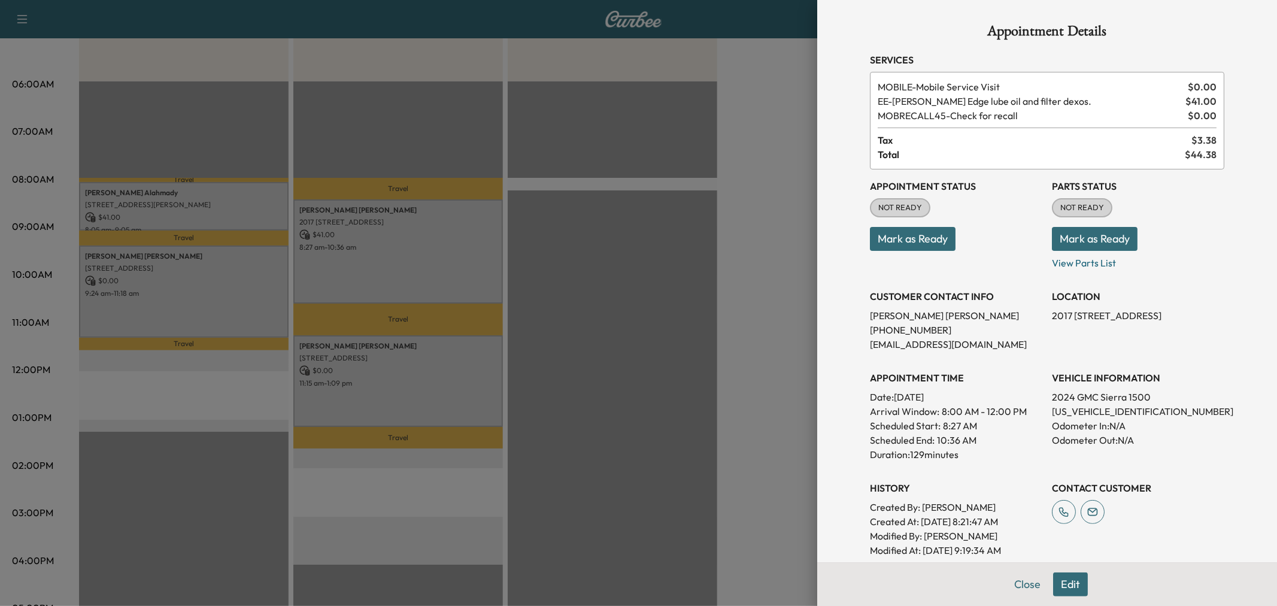
click at [426, 258] on div at bounding box center [638, 303] width 1277 height 606
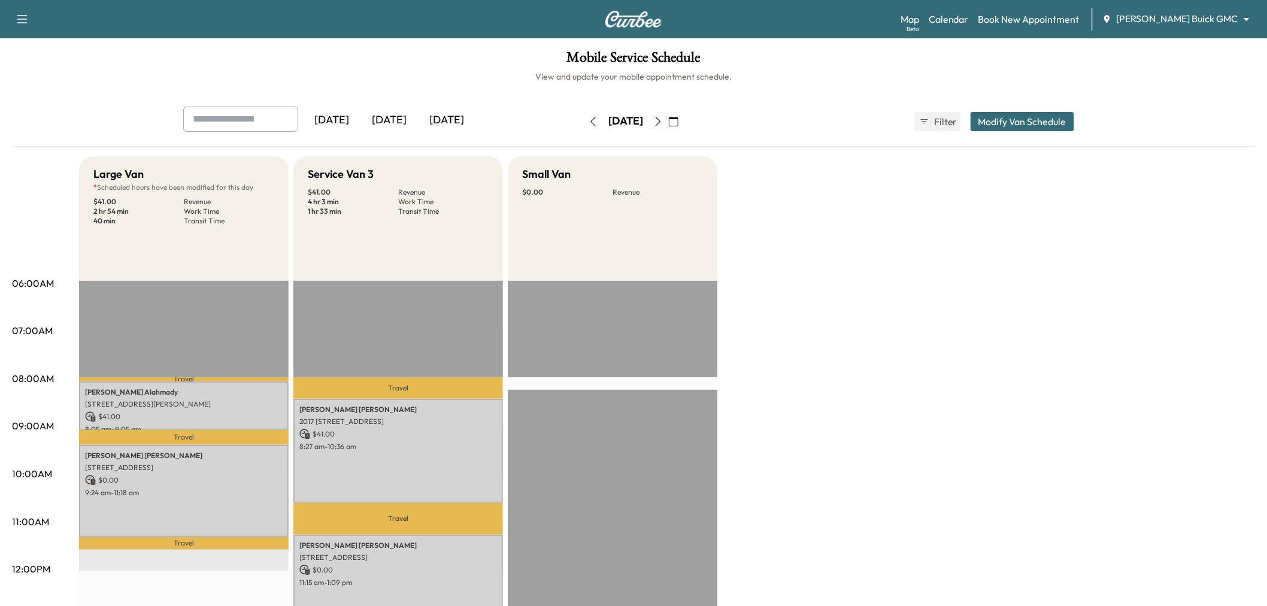
click at [589, 117] on icon "button" at bounding box center [594, 122] width 10 height 10
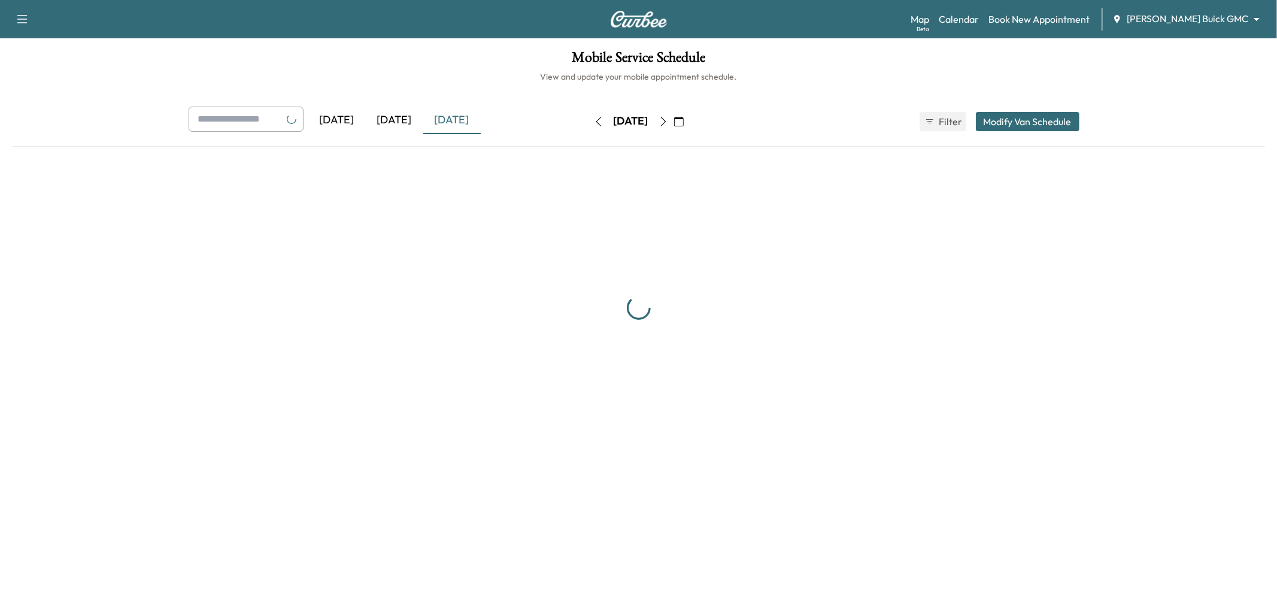
click at [589, 117] on button "button" at bounding box center [599, 121] width 20 height 19
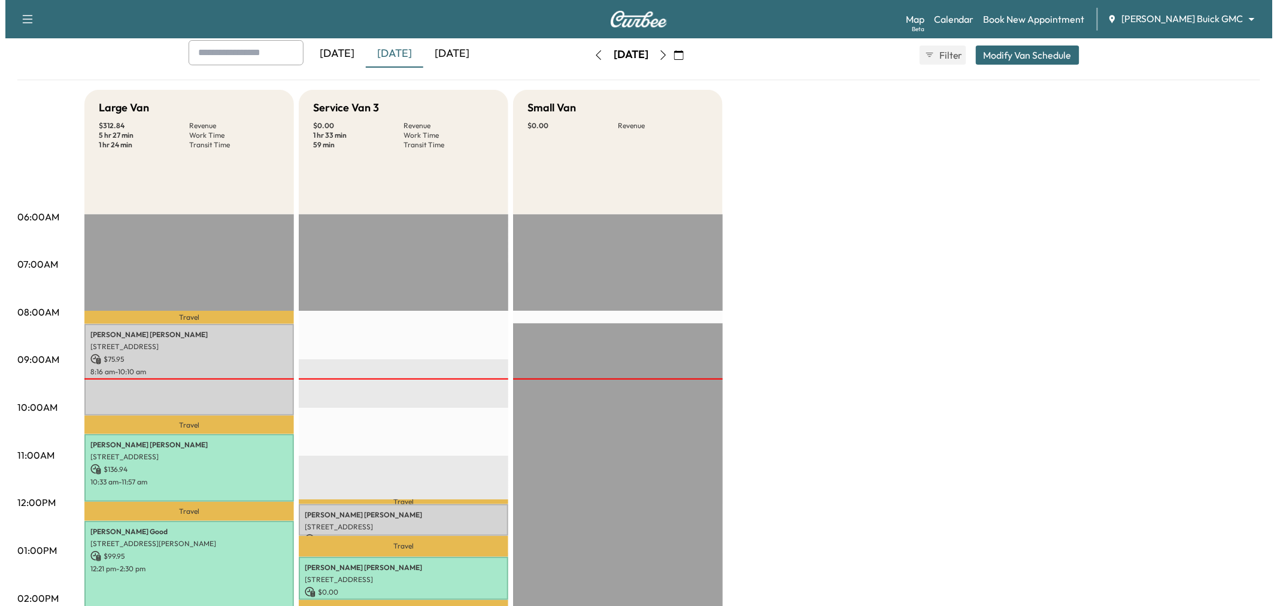
scroll to position [199, 0]
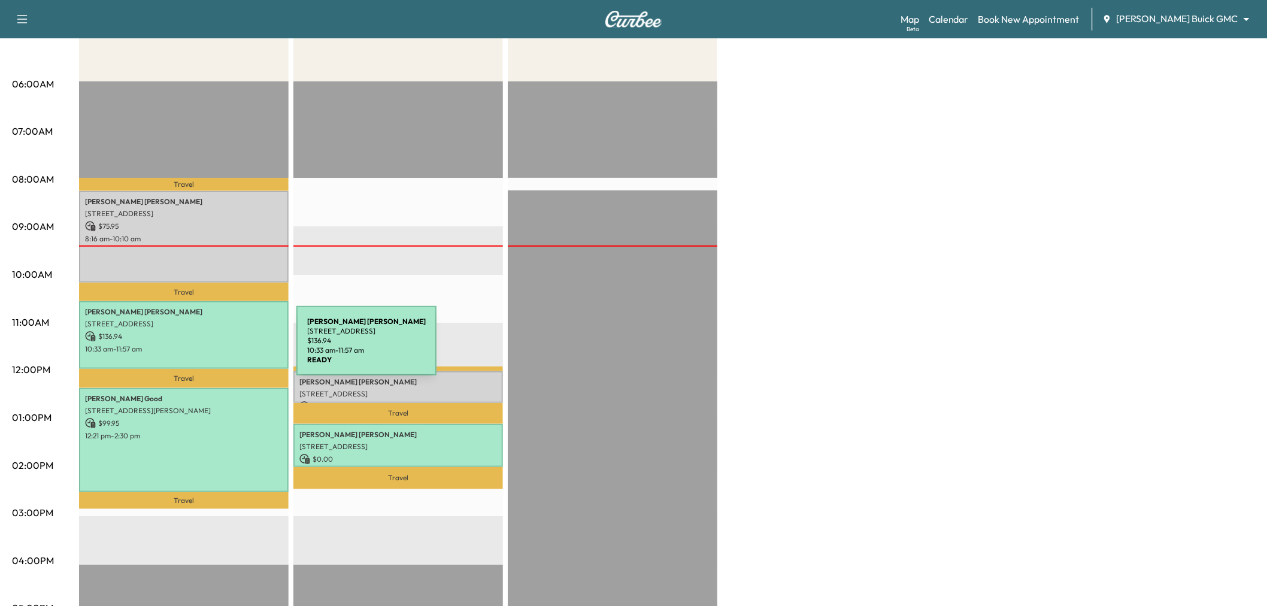
click at [207, 348] on p "10:33 am - 11:57 am" at bounding box center [184, 349] width 198 height 10
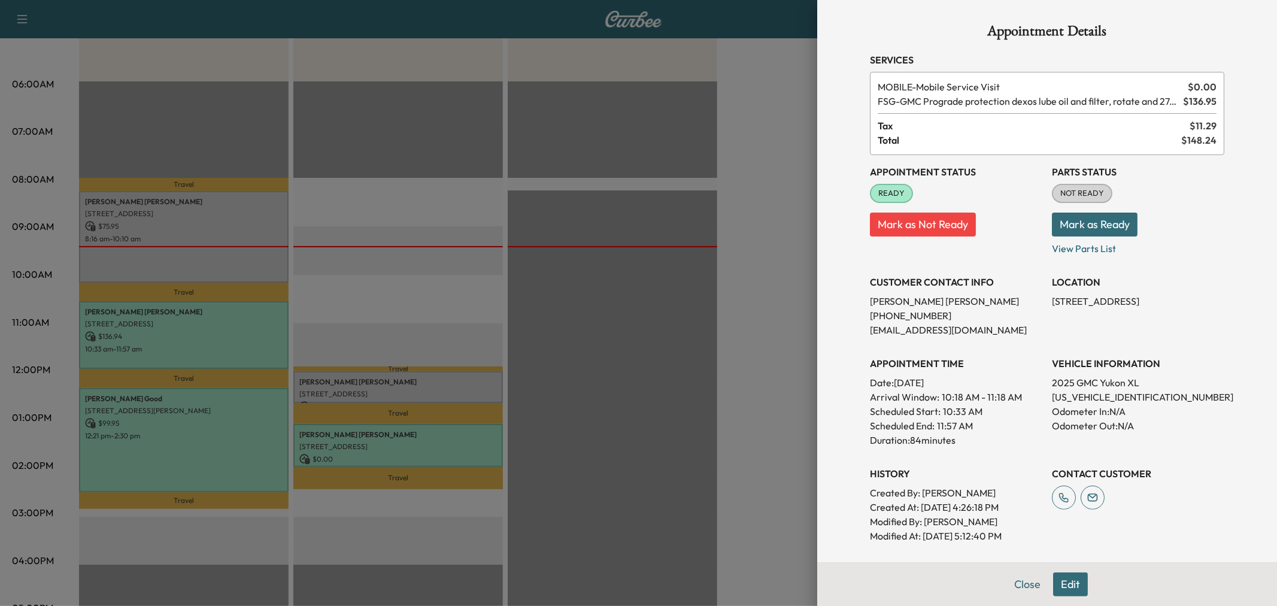
click at [195, 351] on div at bounding box center [638, 303] width 1277 height 606
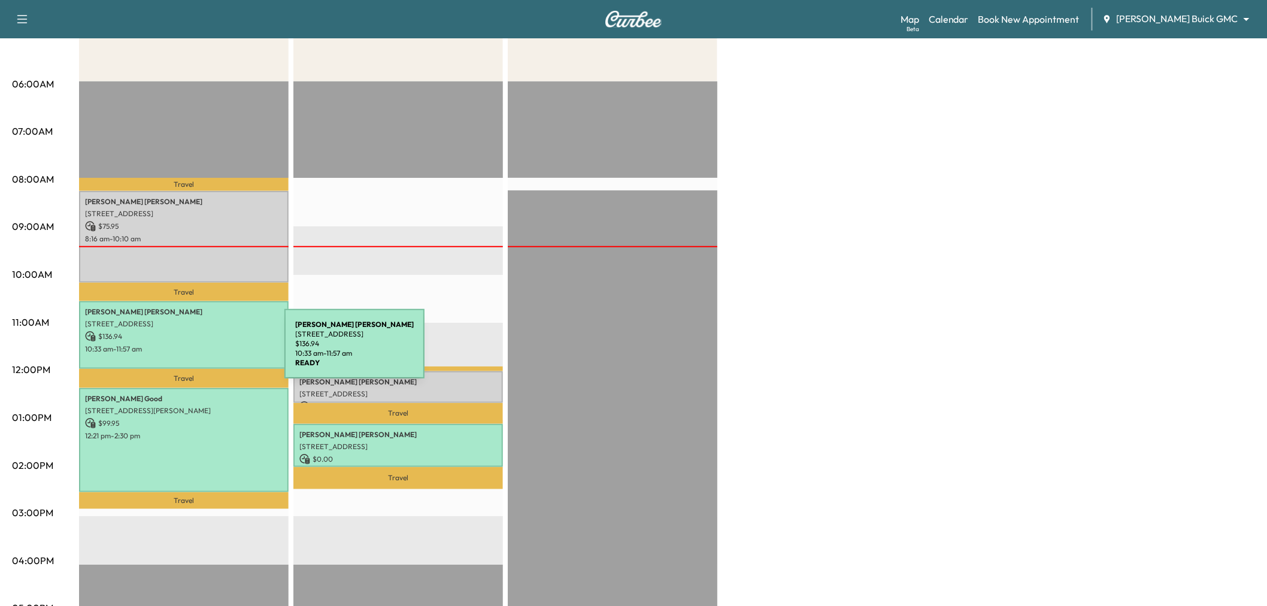
click at [195, 351] on div "Lindsay Batko 209 Chestnut St, Celina, TX 75009, US $ 136.94 10:33 am - 11:57 am" at bounding box center [184, 335] width 210 height 68
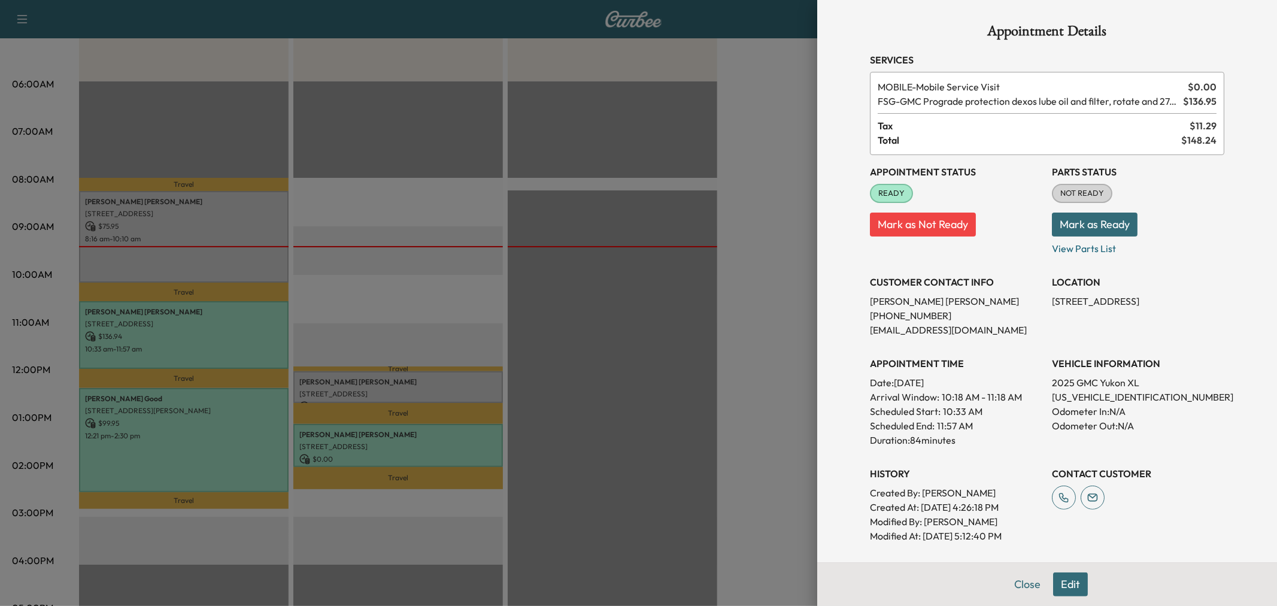
click at [187, 450] on div at bounding box center [638, 303] width 1277 height 606
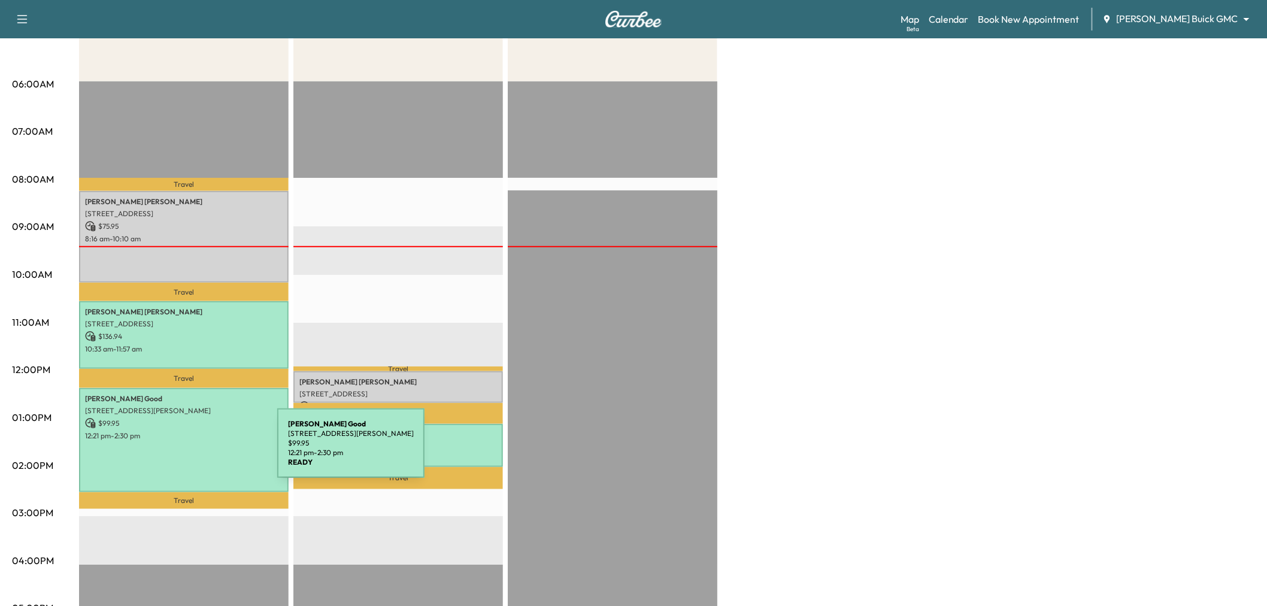
click at [187, 450] on div "Nick Good 6700 Knollwood Dr, McKinney, TX 75072, USA $ 99.95 12:21 pm - 2:30 pm" at bounding box center [184, 440] width 210 height 104
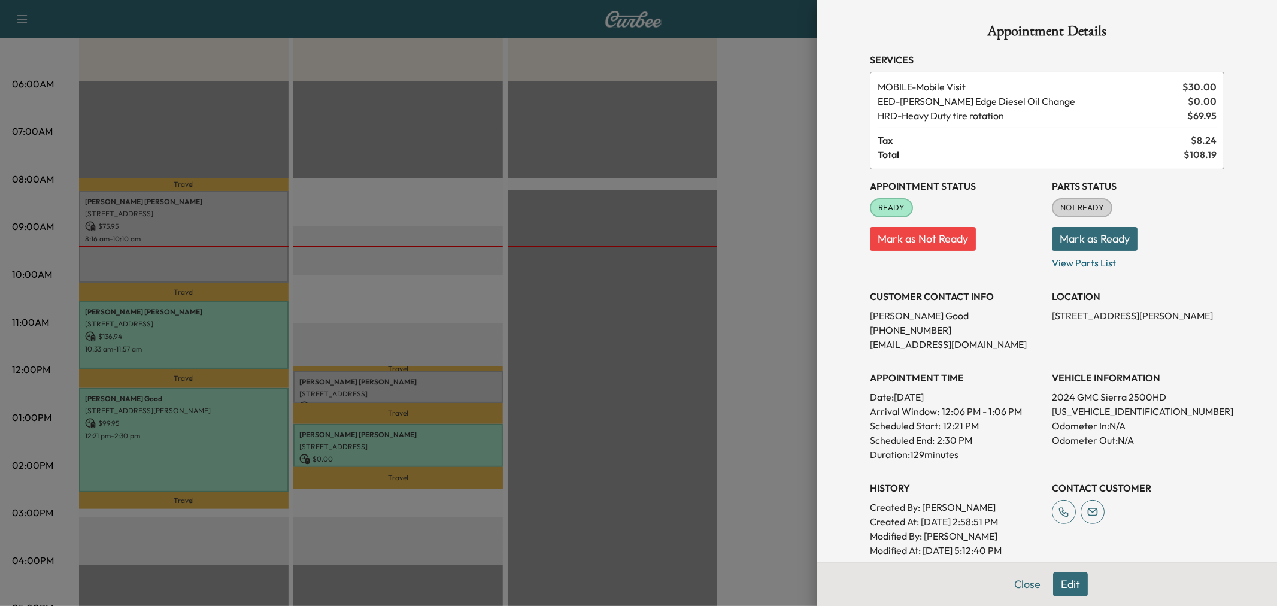
click at [187, 445] on div at bounding box center [638, 303] width 1277 height 606
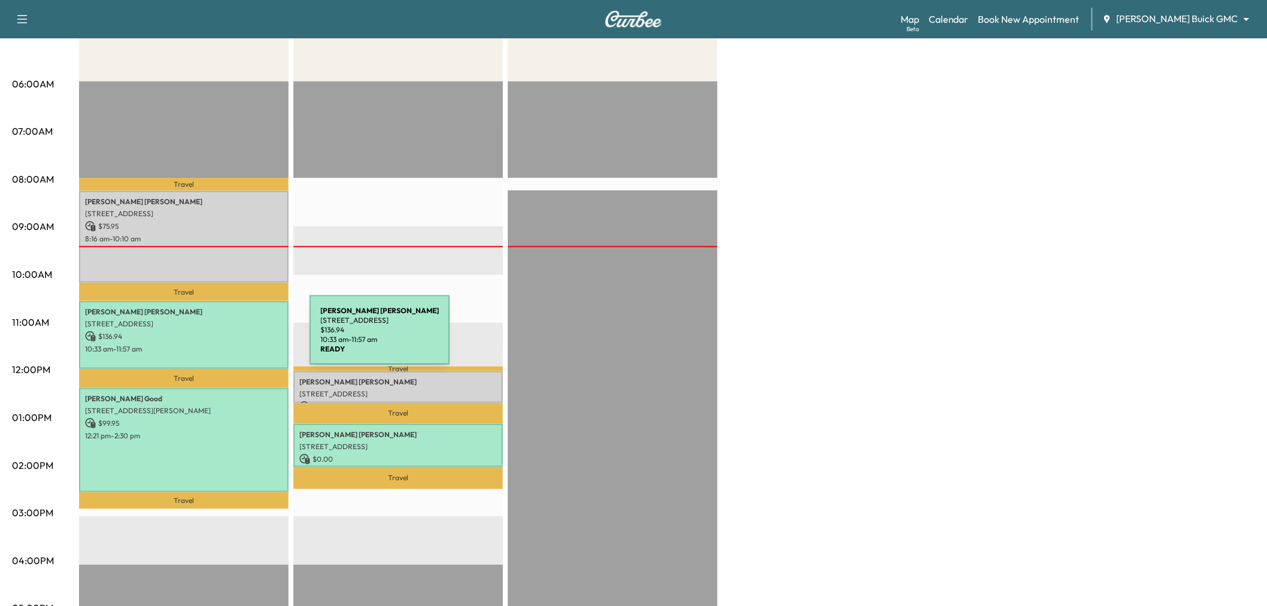
click at [220, 337] on p "$ 136.94" at bounding box center [184, 336] width 198 height 11
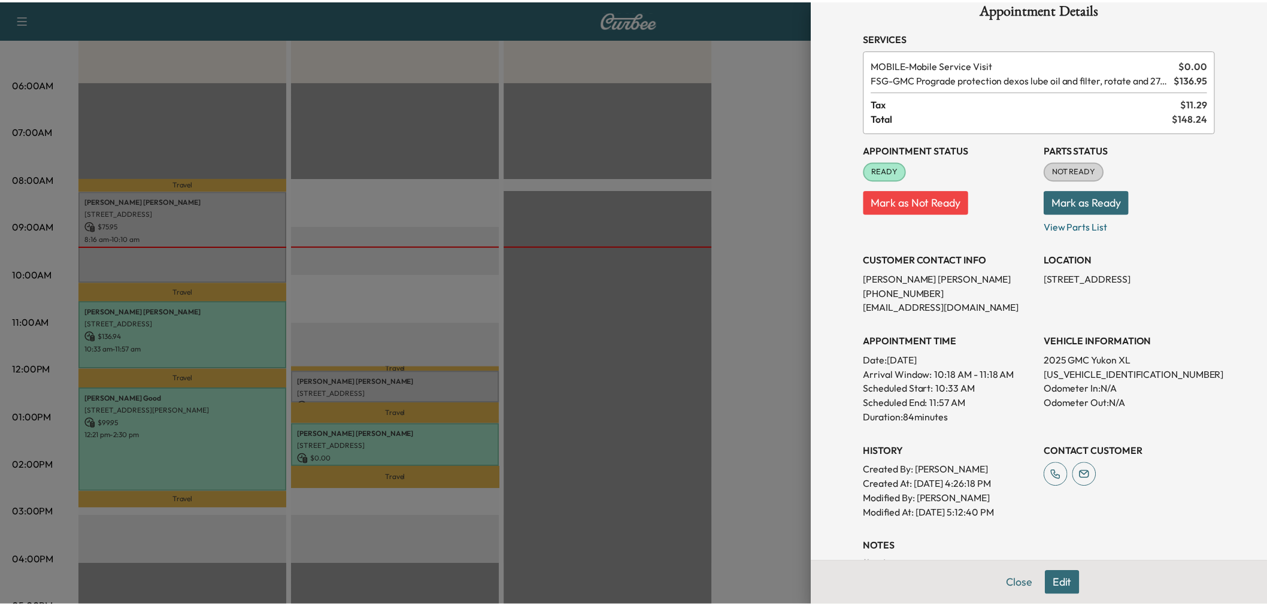
scroll to position [0, 0]
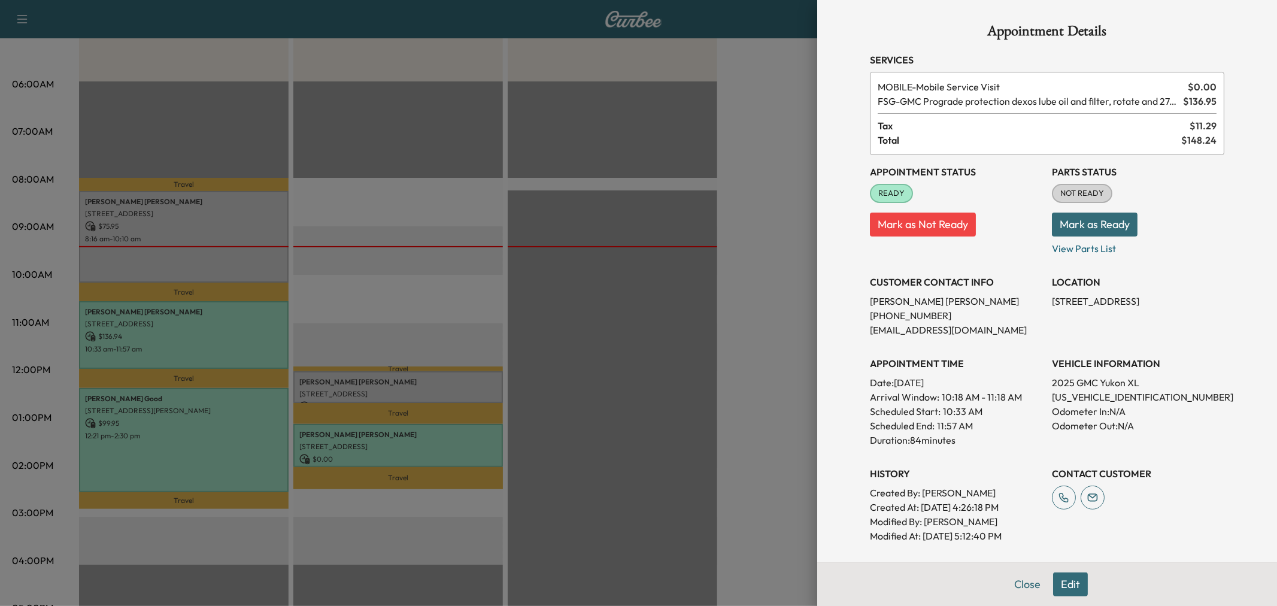
click at [1059, 584] on button "Edit" at bounding box center [1070, 584] width 35 height 24
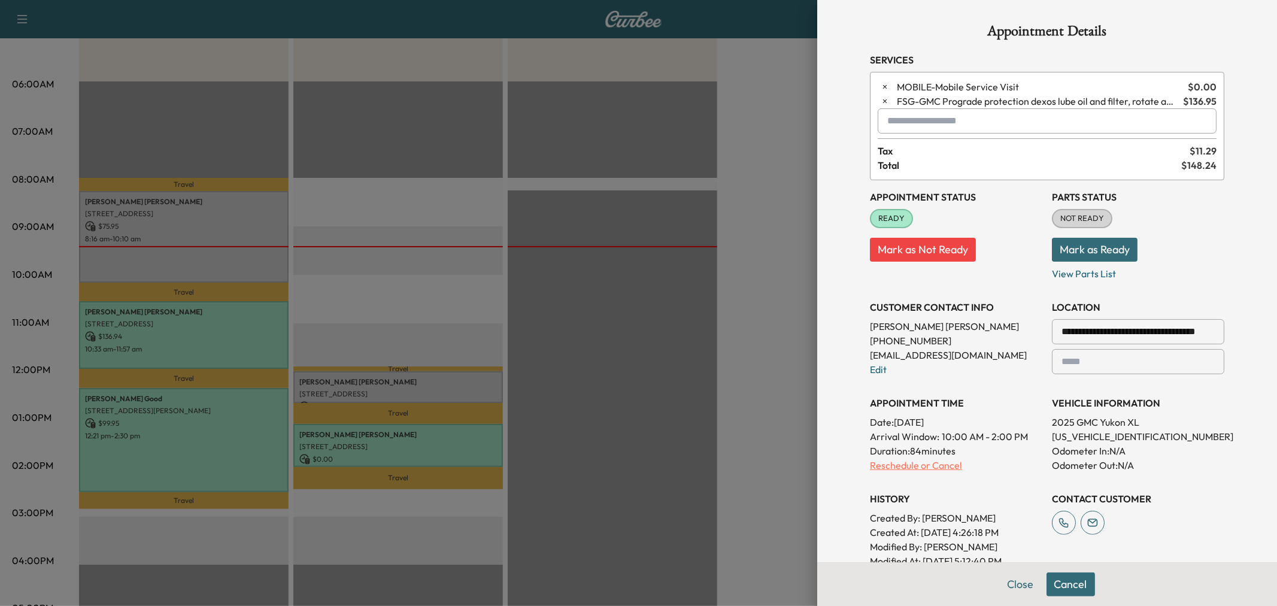
click at [916, 465] on p "Reschedule or Cancel" at bounding box center [956, 465] width 172 height 14
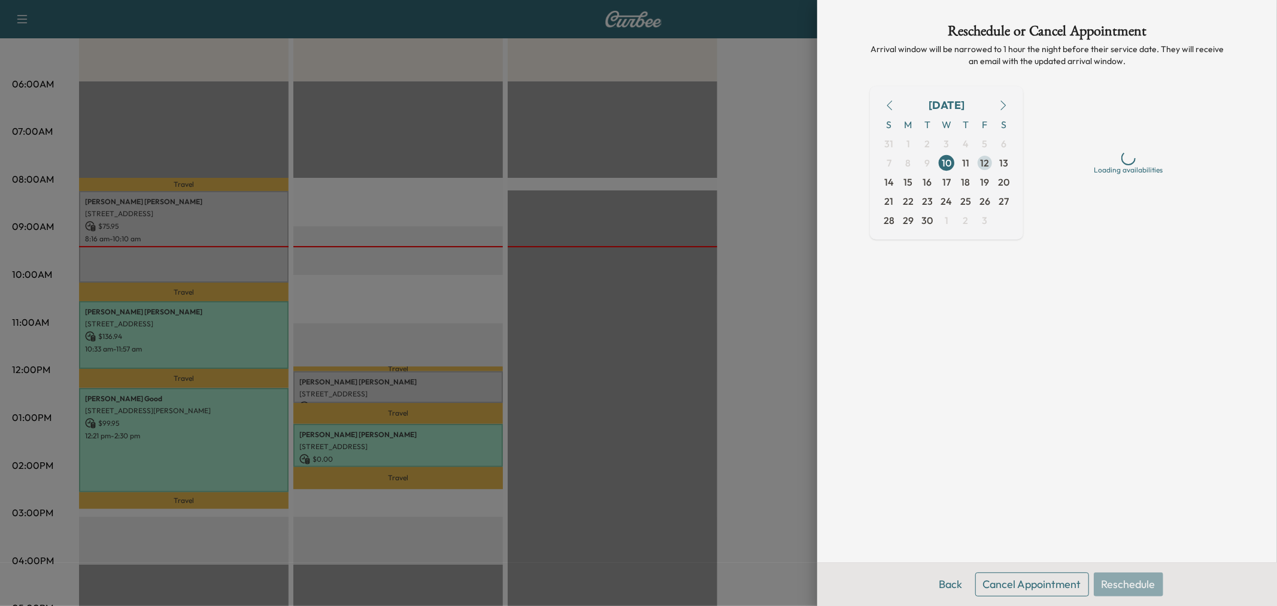
click at [979, 159] on span "12" at bounding box center [985, 162] width 19 height 19
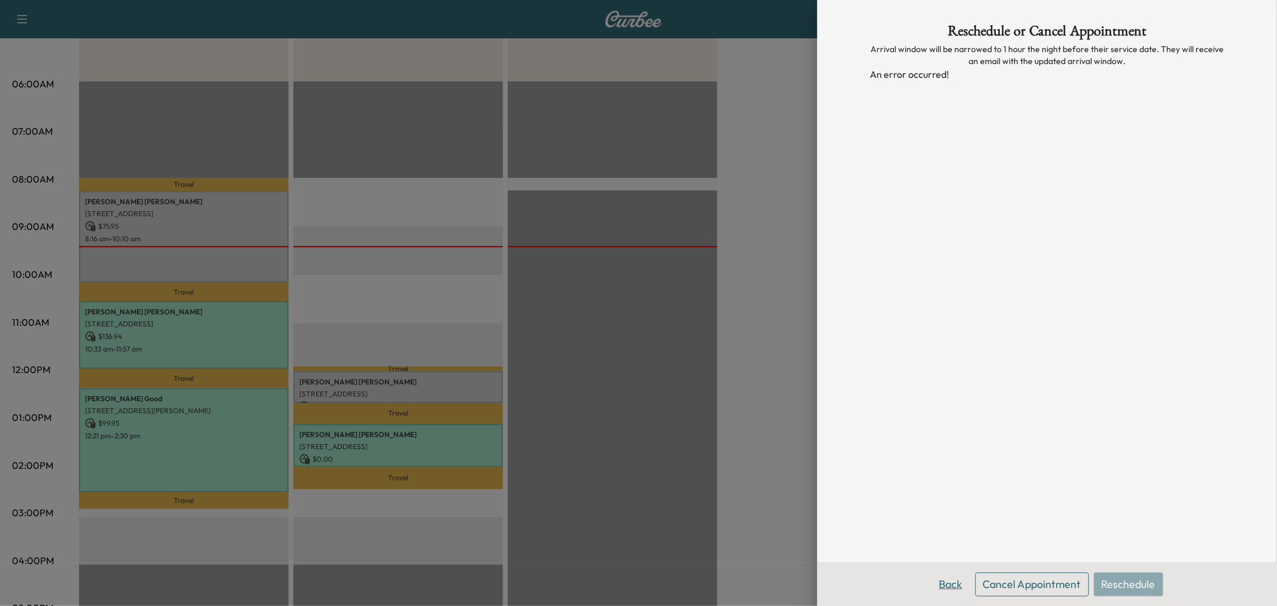
click at [941, 582] on button "Back" at bounding box center [951, 584] width 39 height 24
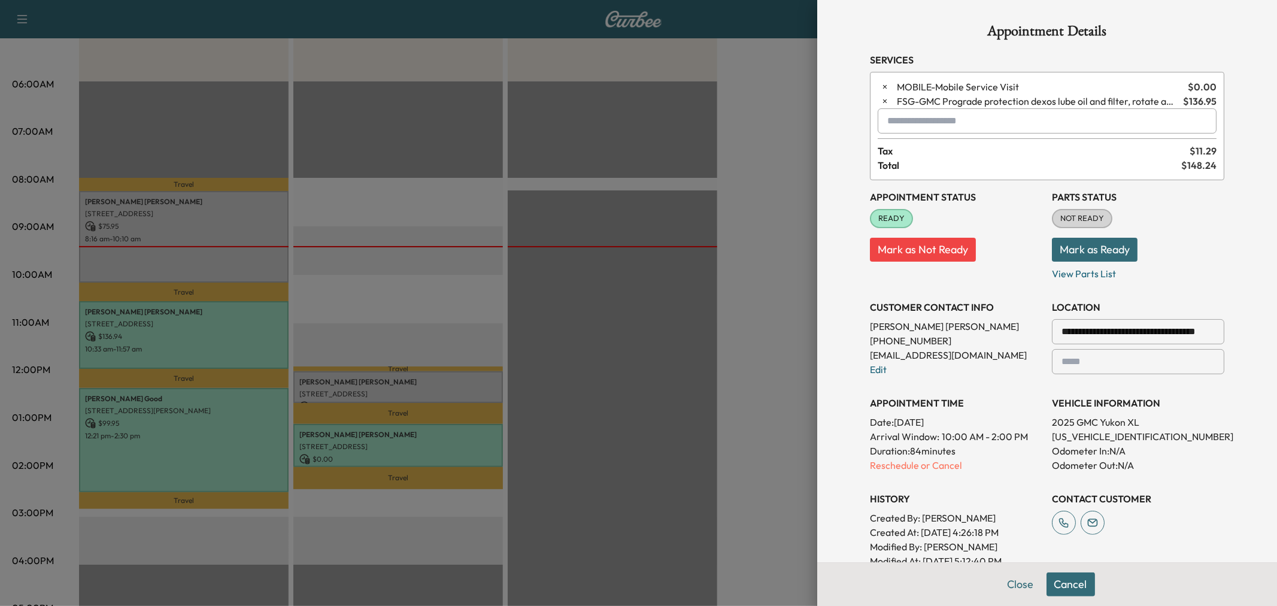
click at [649, 181] on div at bounding box center [638, 303] width 1277 height 606
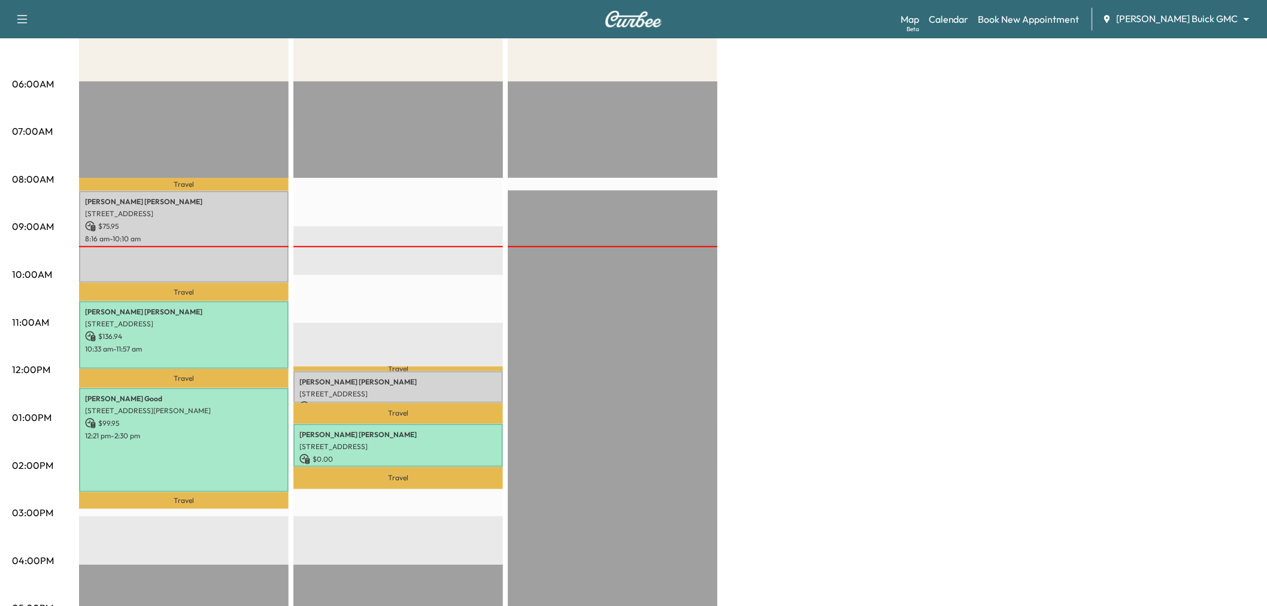
click at [20, 22] on icon "button" at bounding box center [22, 19] width 14 height 14
click at [43, 267] on button "Log Out" at bounding box center [42, 267] width 45 height 19
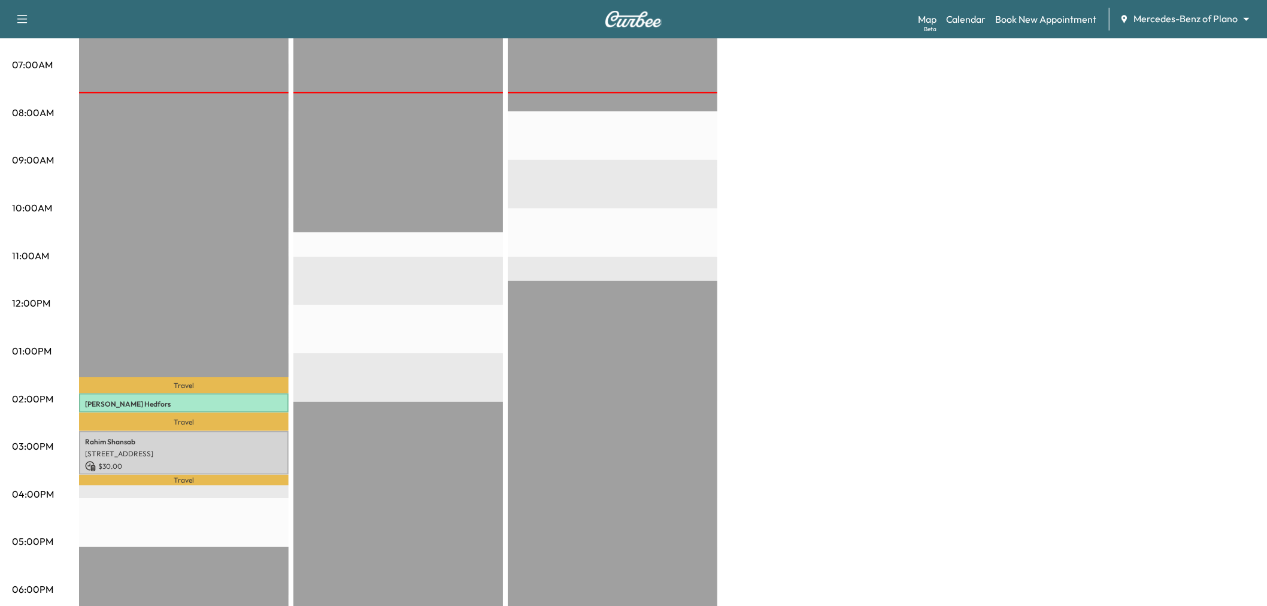
scroll to position [66, 0]
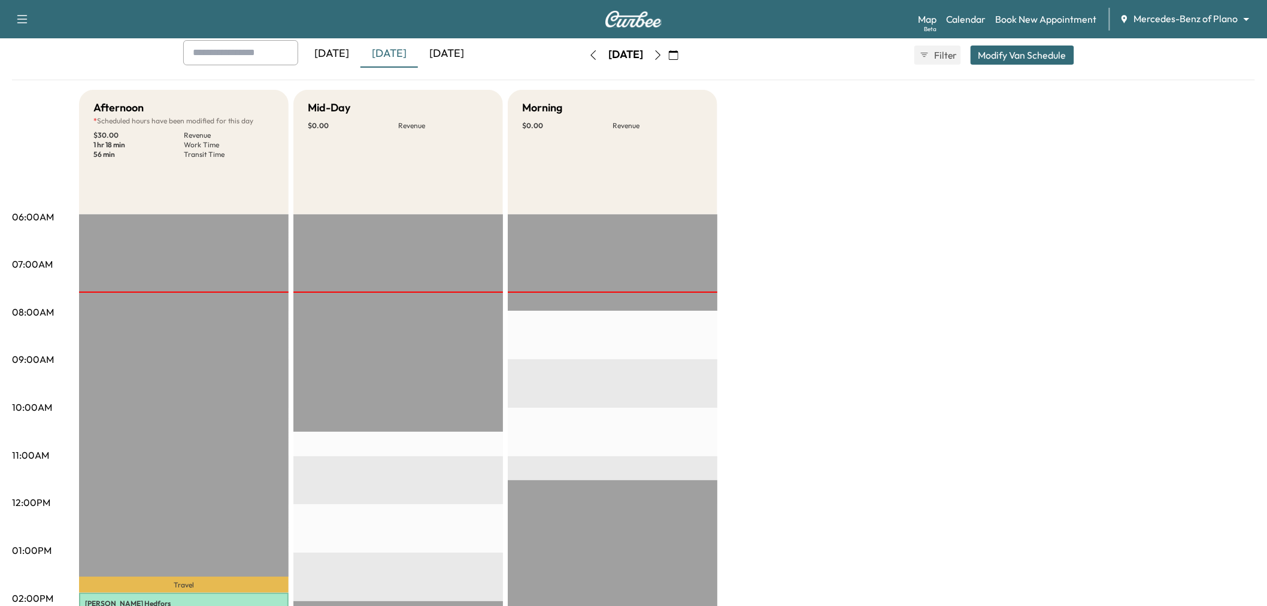
click at [668, 53] on button "button" at bounding box center [658, 55] width 20 height 19
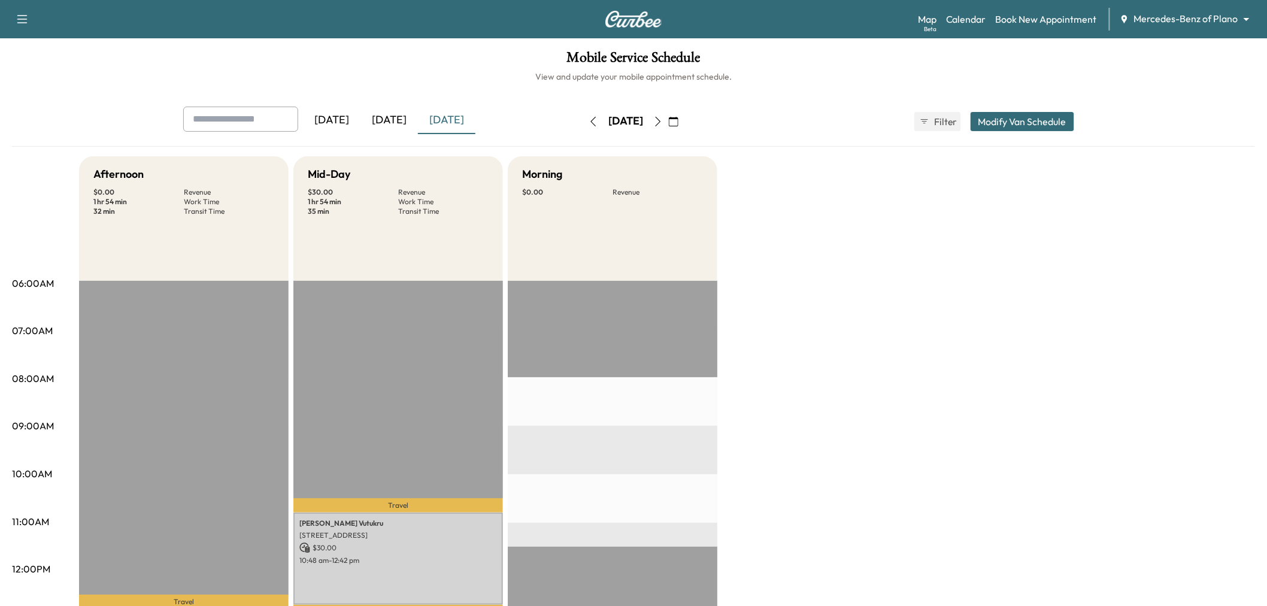
click at [663, 118] on icon "button" at bounding box center [658, 122] width 10 height 10
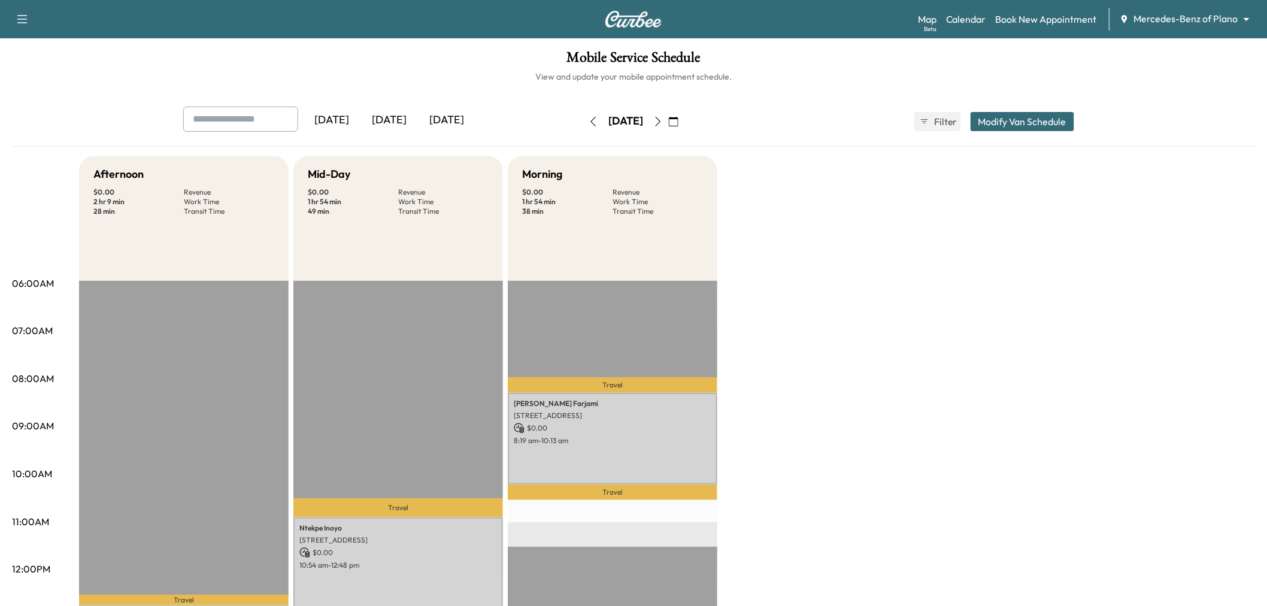
click at [583, 114] on button "button" at bounding box center [593, 121] width 20 height 19
